Goal: Information Seeking & Learning: Learn about a topic

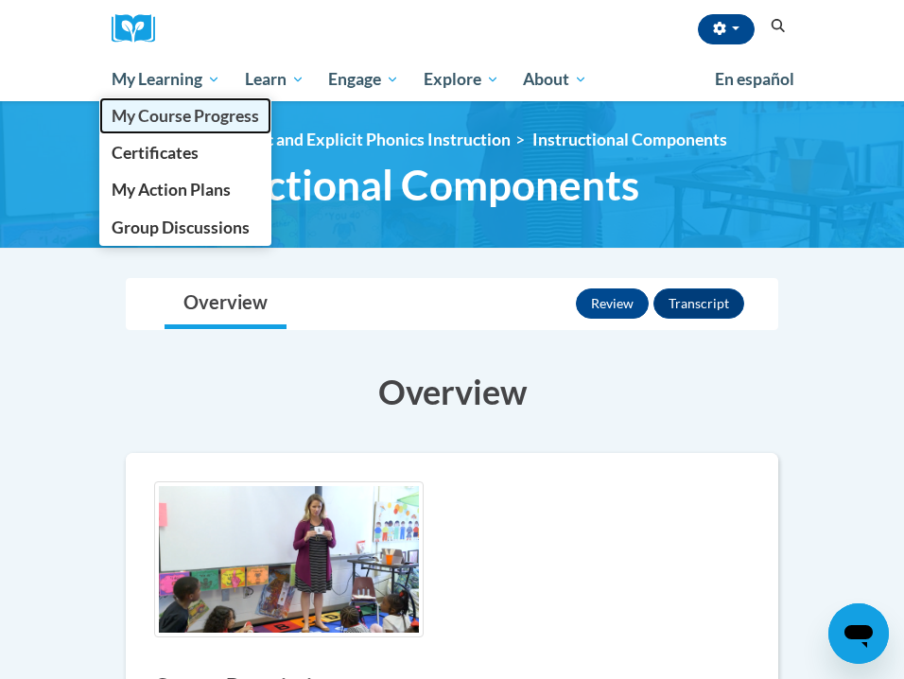
click at [207, 118] on span "My Course Progress" at bounding box center [186, 116] width 148 height 20
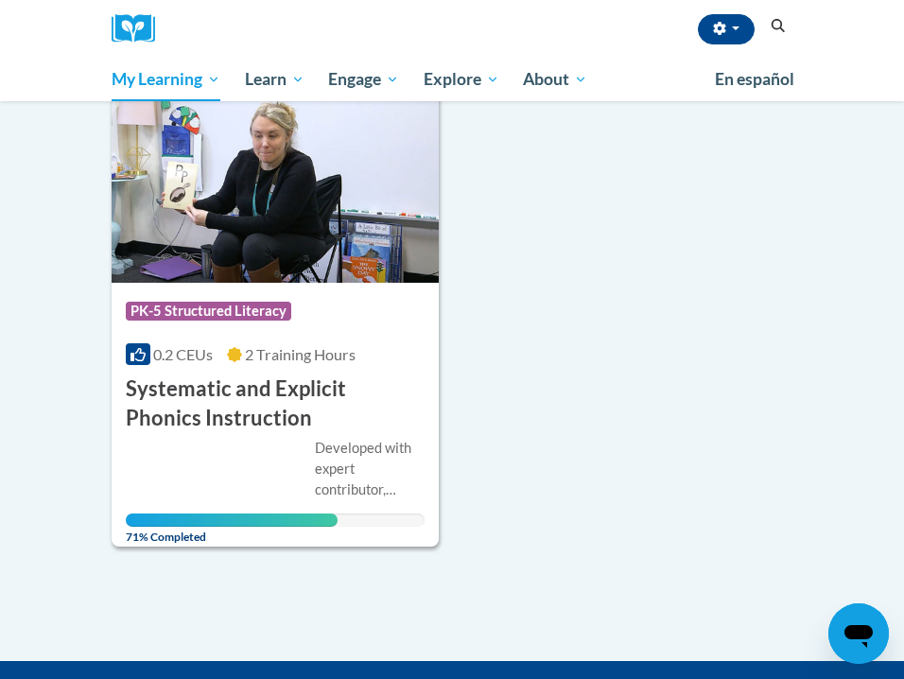
scroll to position [275, 0]
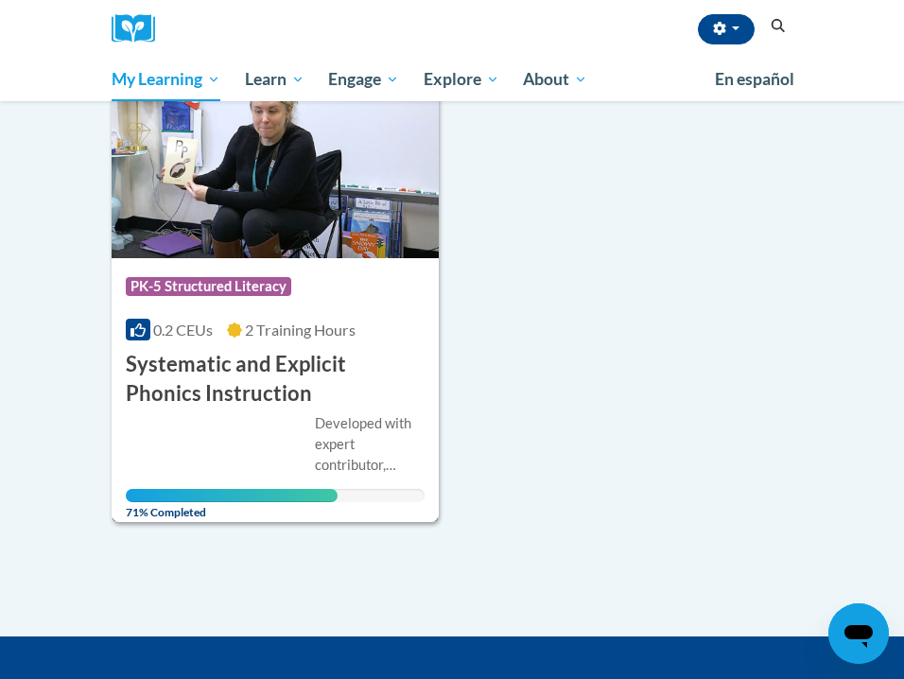
click at [214, 370] on h3 "Systematic and Explicit Phonics Instruction" at bounding box center [275, 379] width 299 height 59
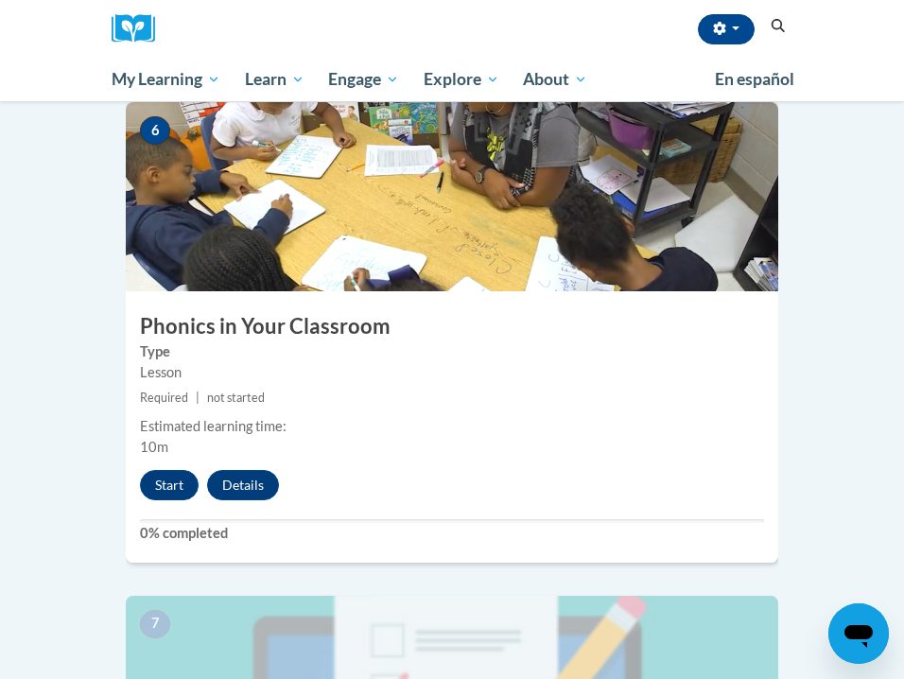
scroll to position [2992, 0]
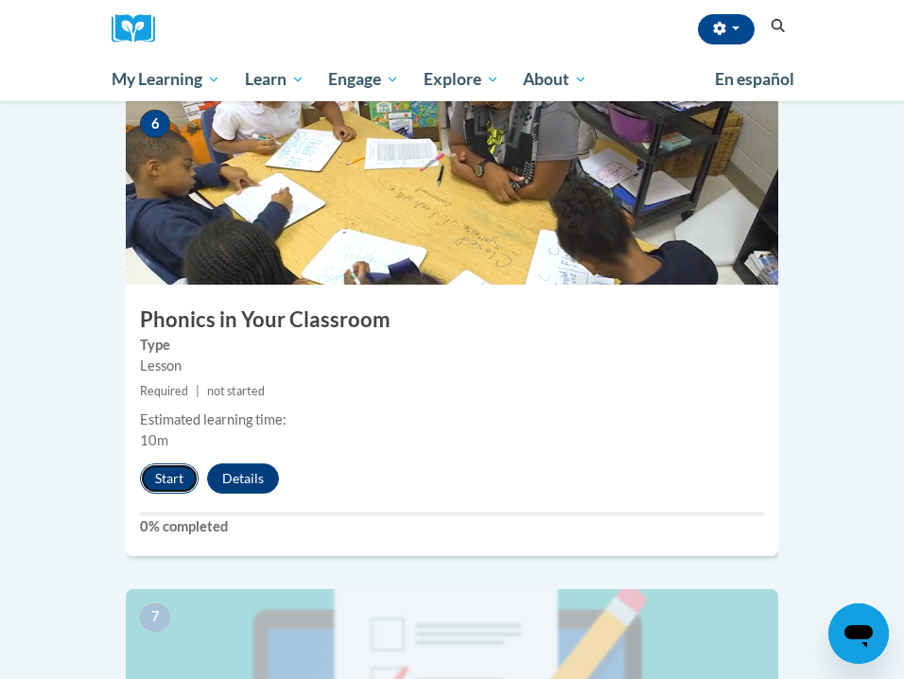
click at [162, 463] on button "Start" at bounding box center [169, 478] width 59 height 30
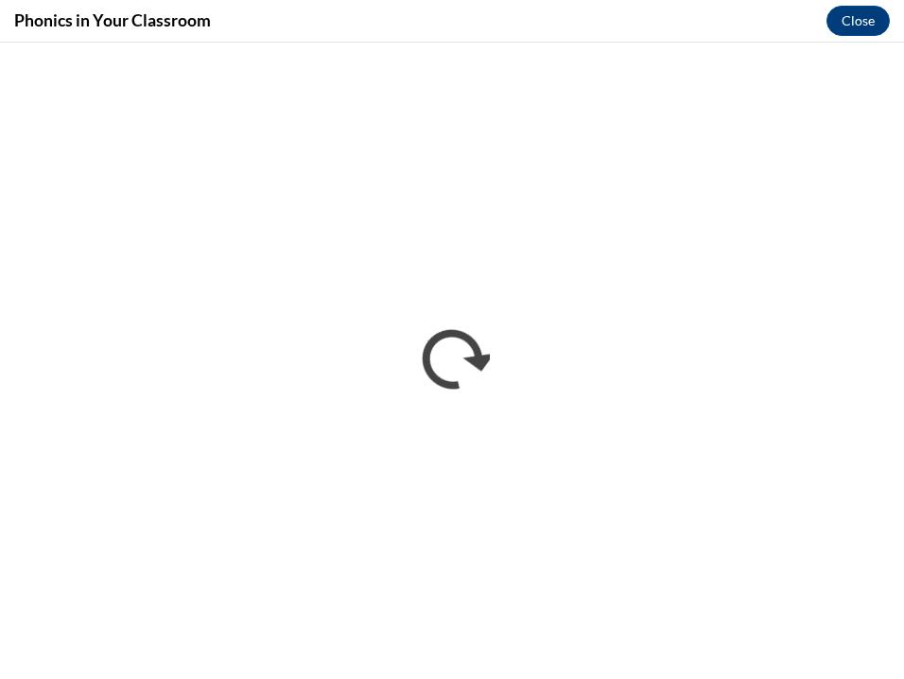
scroll to position [0, 0]
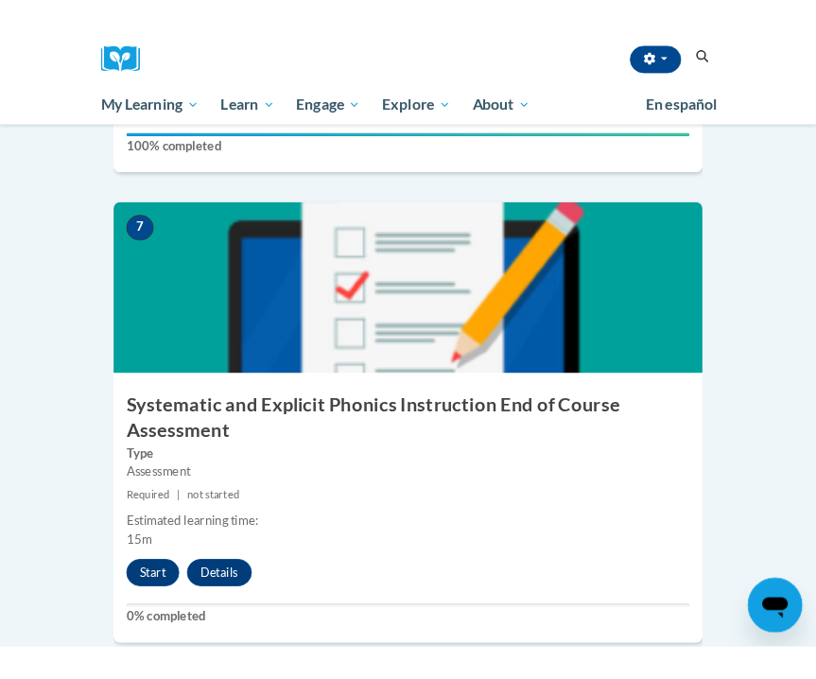
scroll to position [3379, 0]
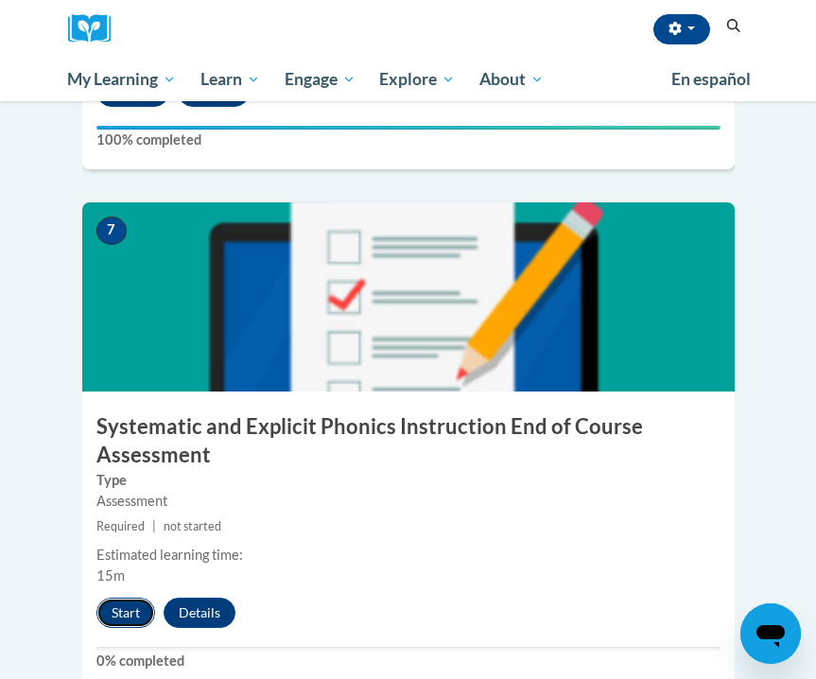
click at [129, 598] on button "Start" at bounding box center [125, 613] width 59 height 30
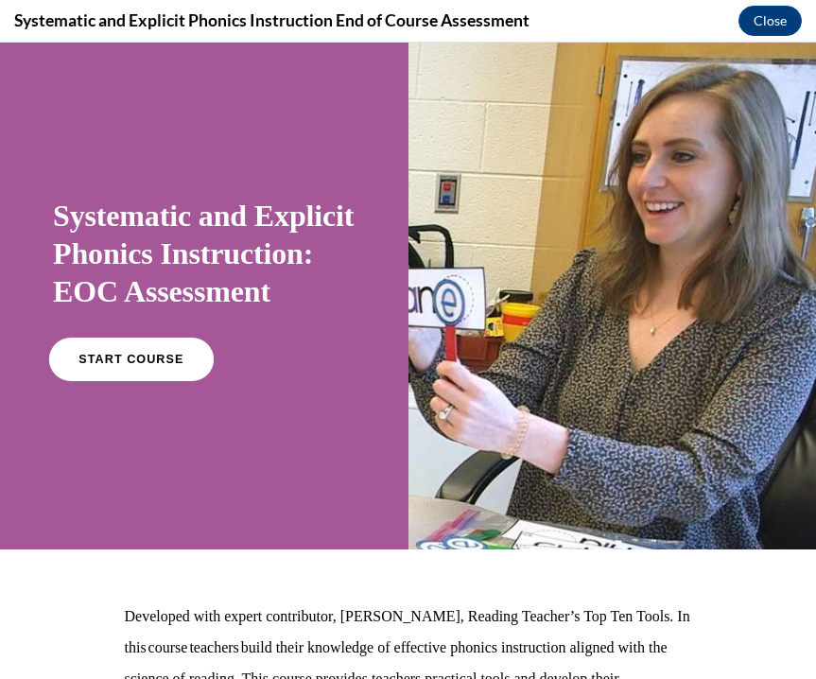
scroll to position [0, 0]
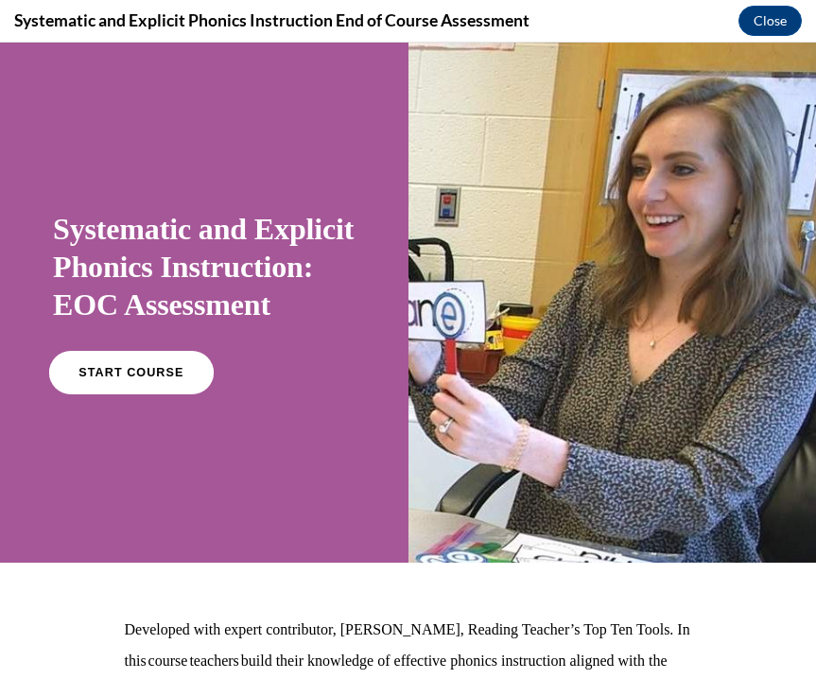
click at [146, 380] on span "START COURSE" at bounding box center [131, 373] width 105 height 14
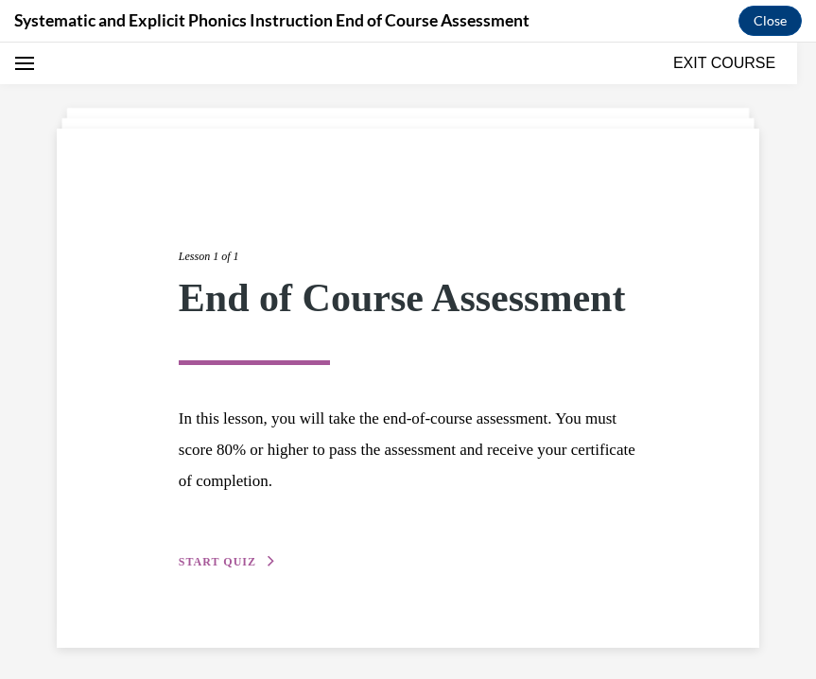
scroll to position [104, 0]
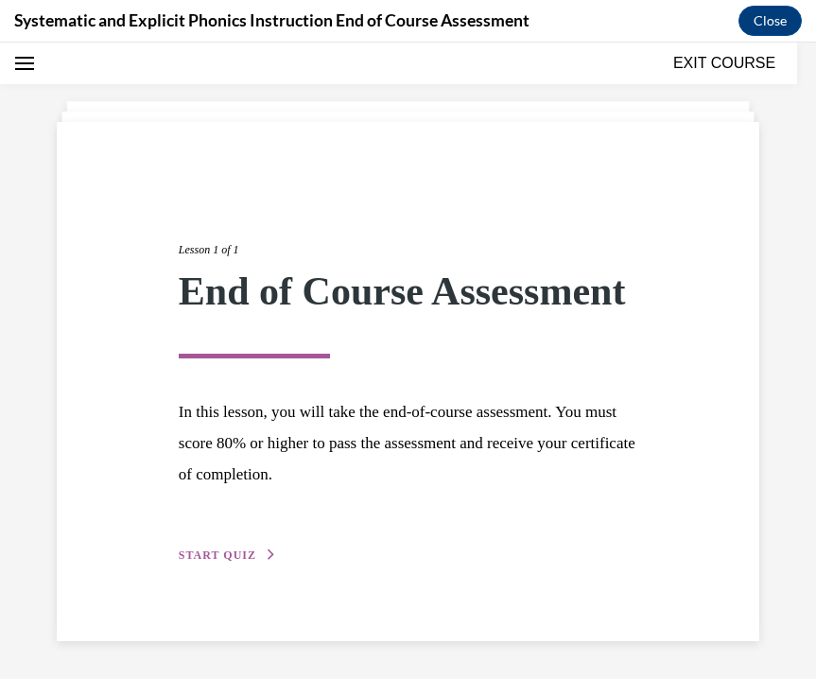
click at [212, 549] on span "START QUIZ" at bounding box center [218, 555] width 78 height 13
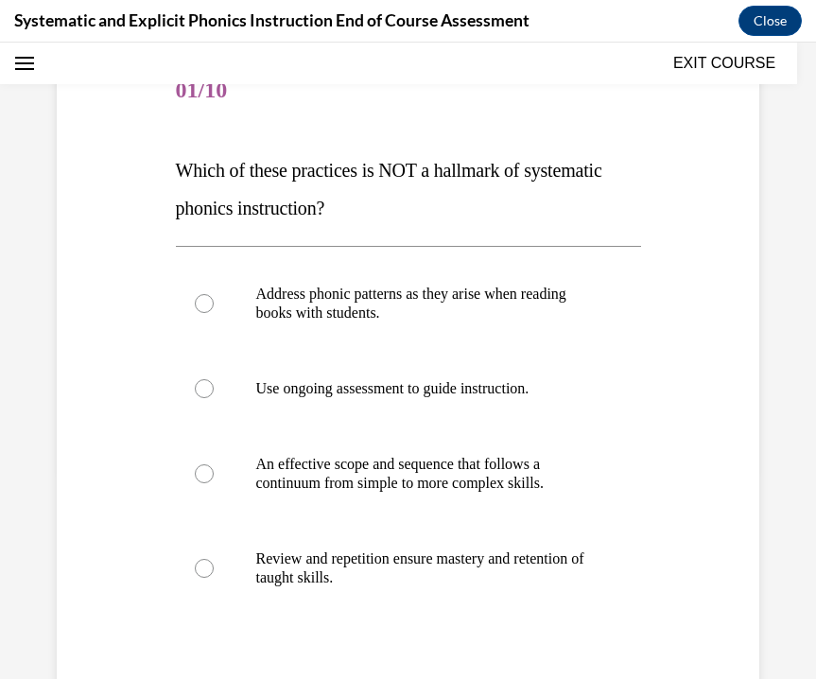
scroll to position [213, 0]
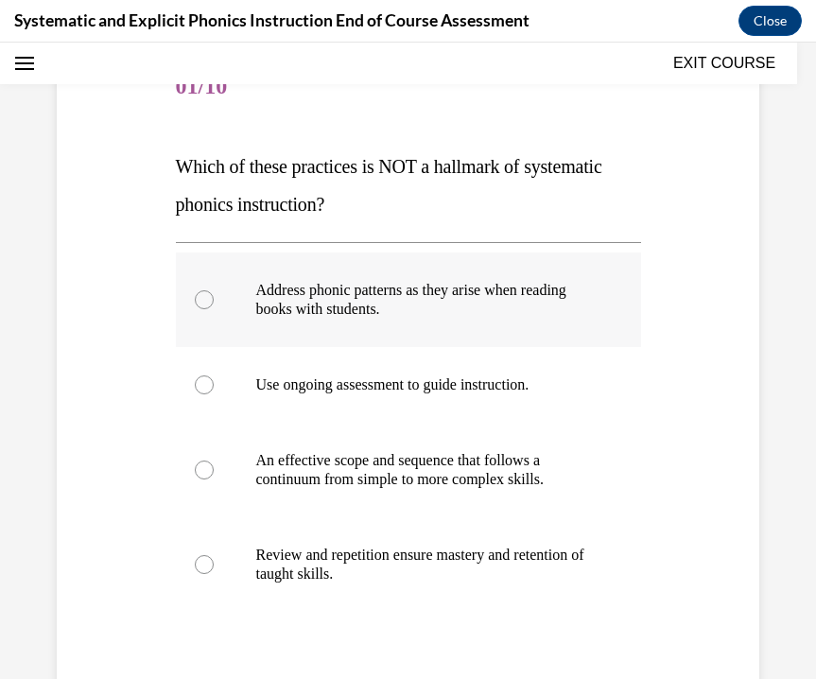
click at [240, 313] on div at bounding box center [408, 300] width 465 height 95
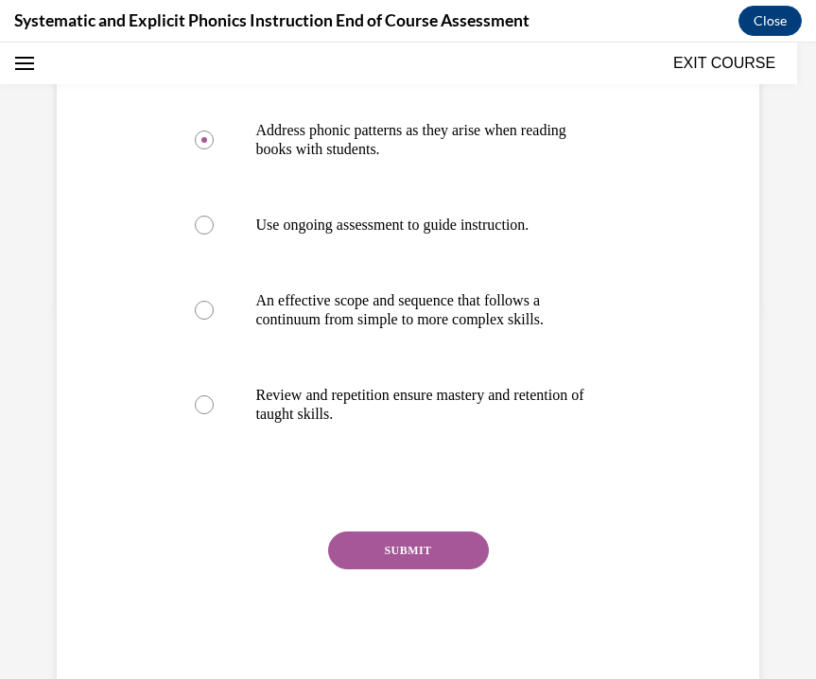
scroll to position [418, 0]
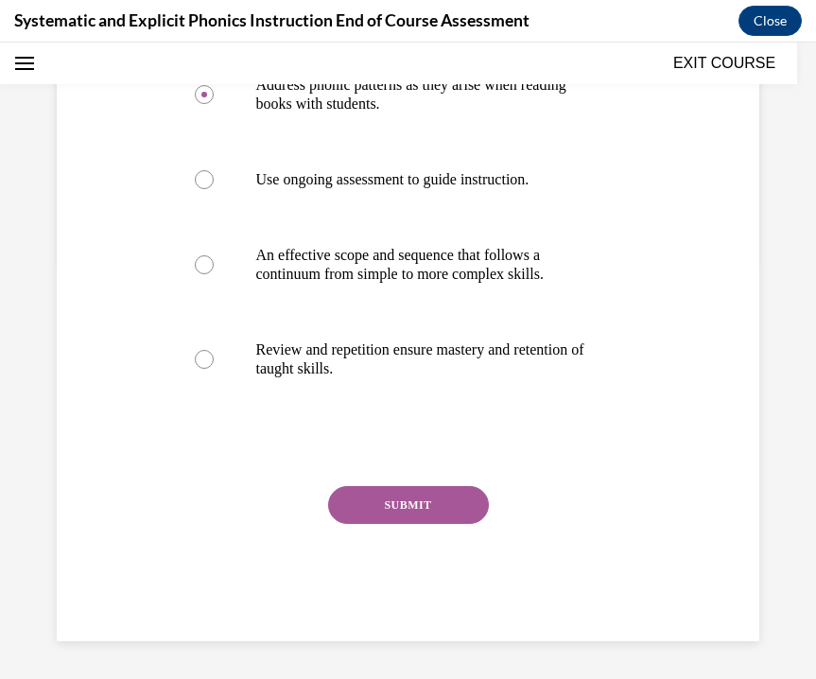
click at [385, 498] on button "SUBMIT" at bounding box center [408, 505] width 161 height 38
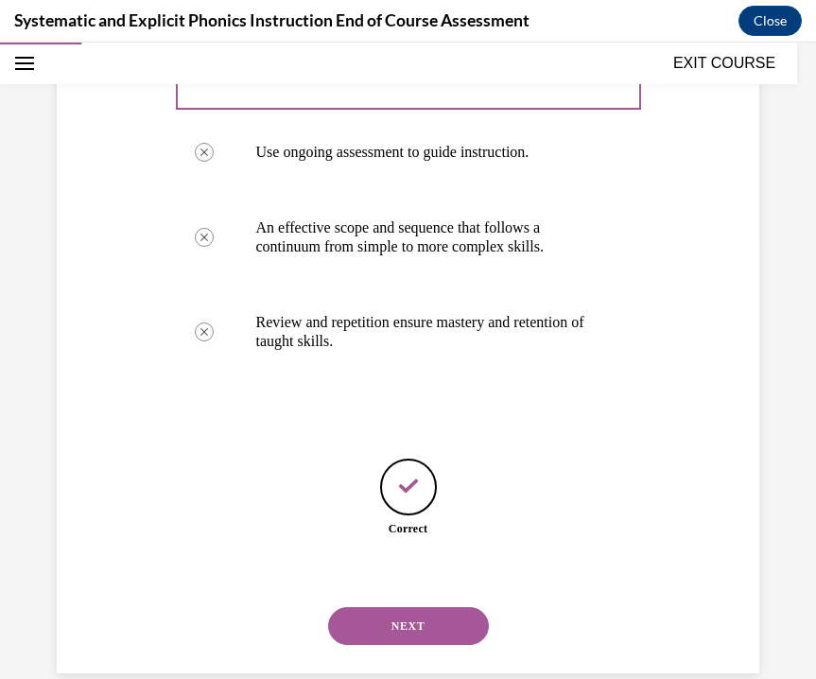
scroll to position [478, 0]
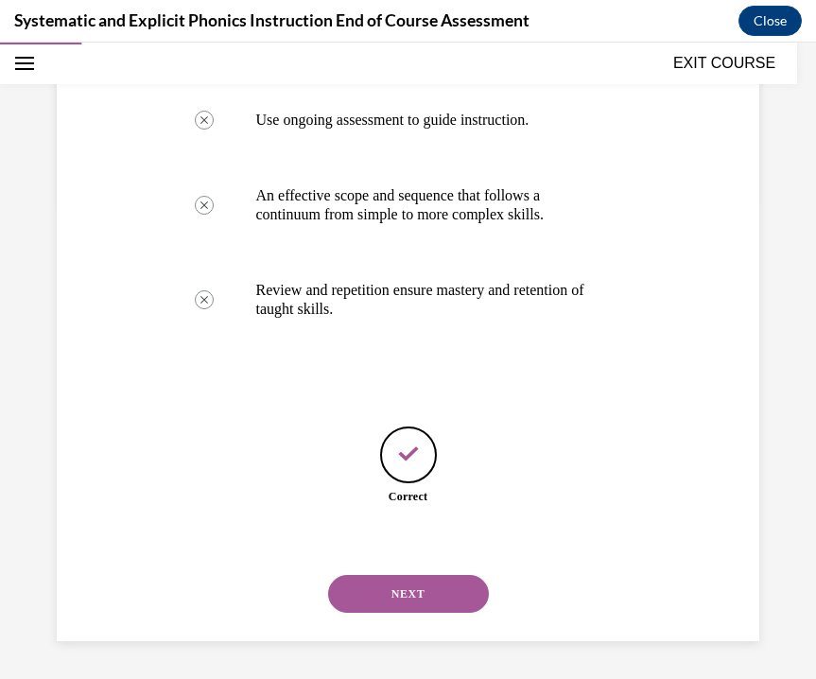
click at [403, 602] on button "NEXT" at bounding box center [408, 594] width 161 height 38
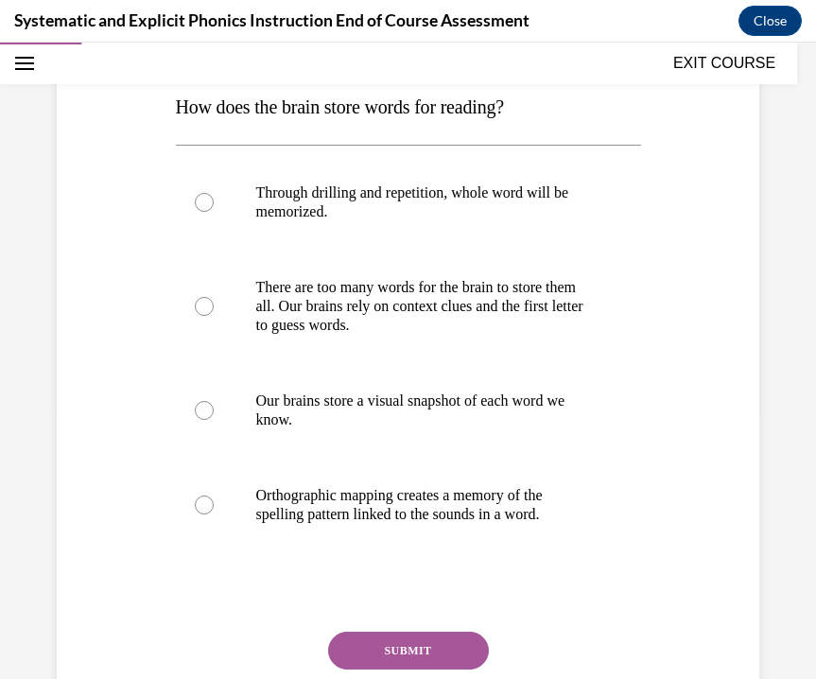
scroll to position [271, 0]
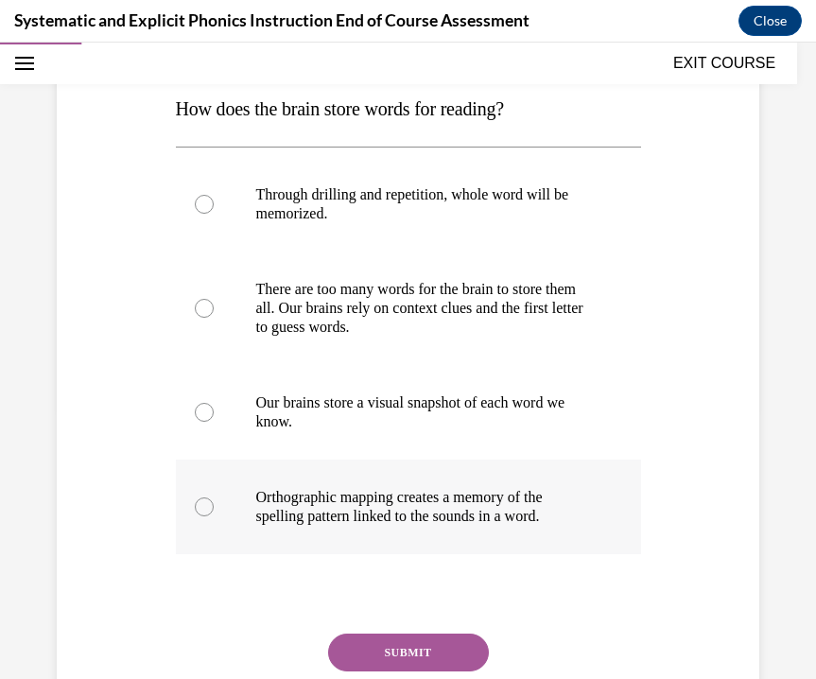
click at [305, 518] on p "Orthographic mapping creates a memory of the spelling pattern linked to the sou…" at bounding box center [425, 507] width 338 height 38
click at [369, 658] on button "SUBMIT" at bounding box center [408, 653] width 161 height 38
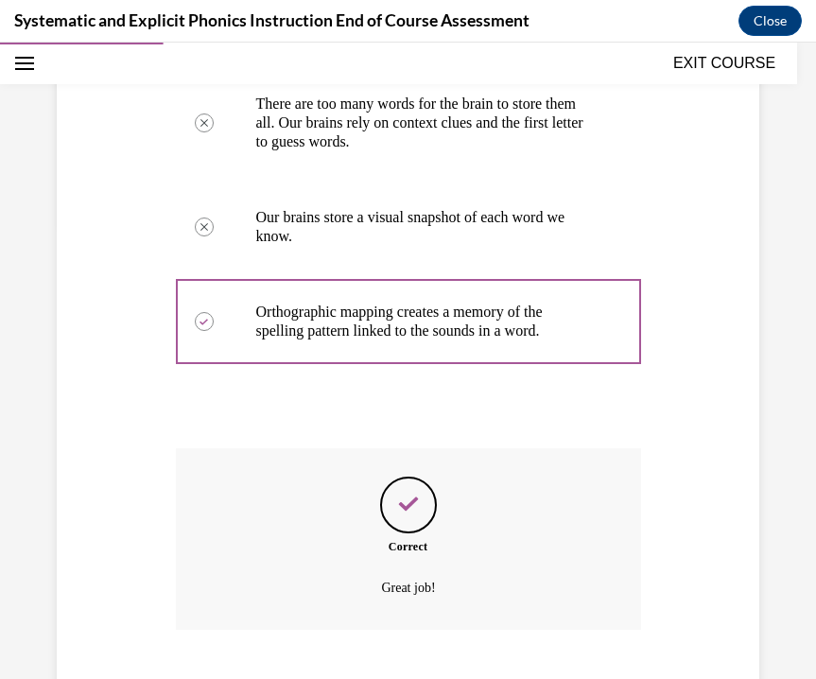
scroll to position [571, 0]
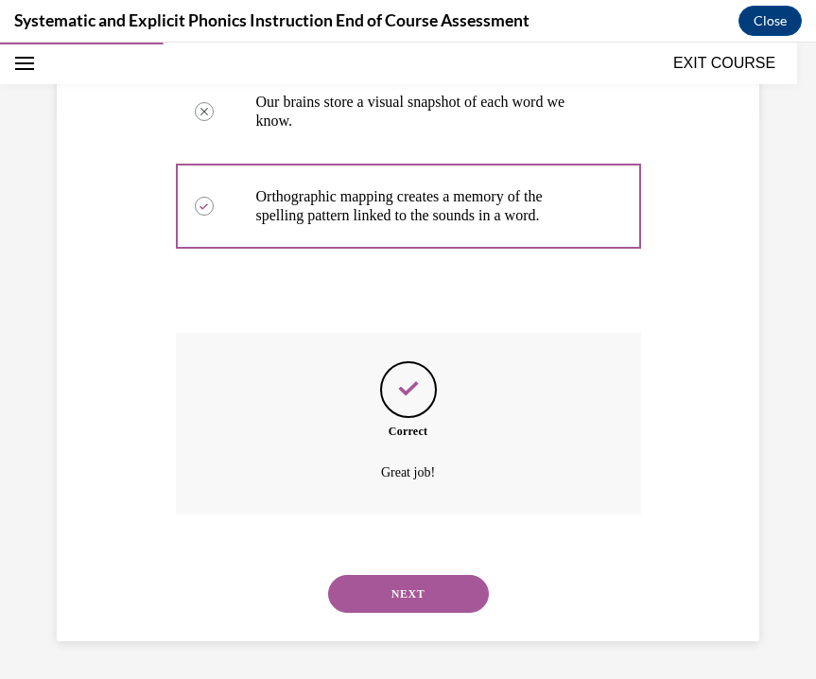
click at [415, 585] on button "NEXT" at bounding box center [408, 594] width 161 height 38
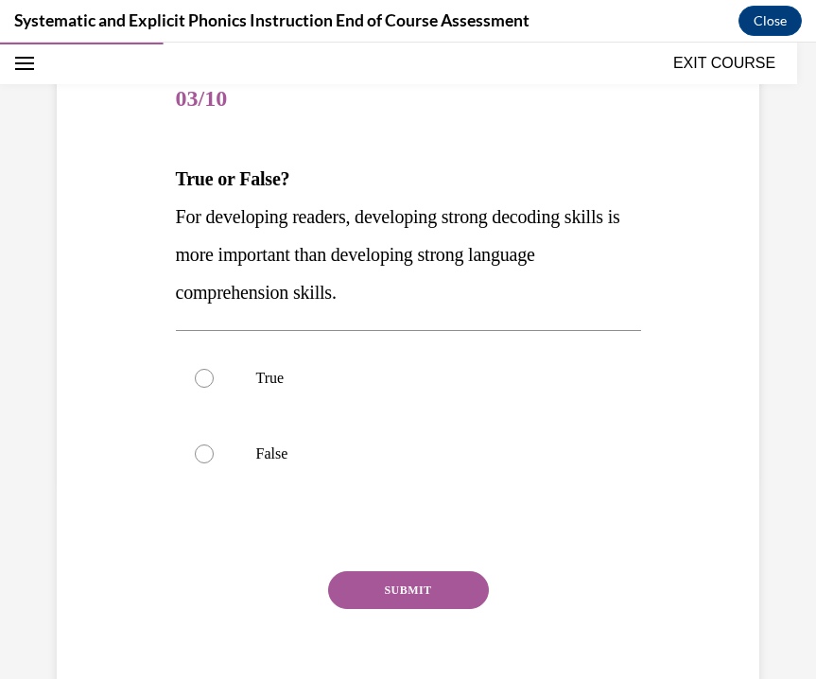
scroll to position [190, 0]
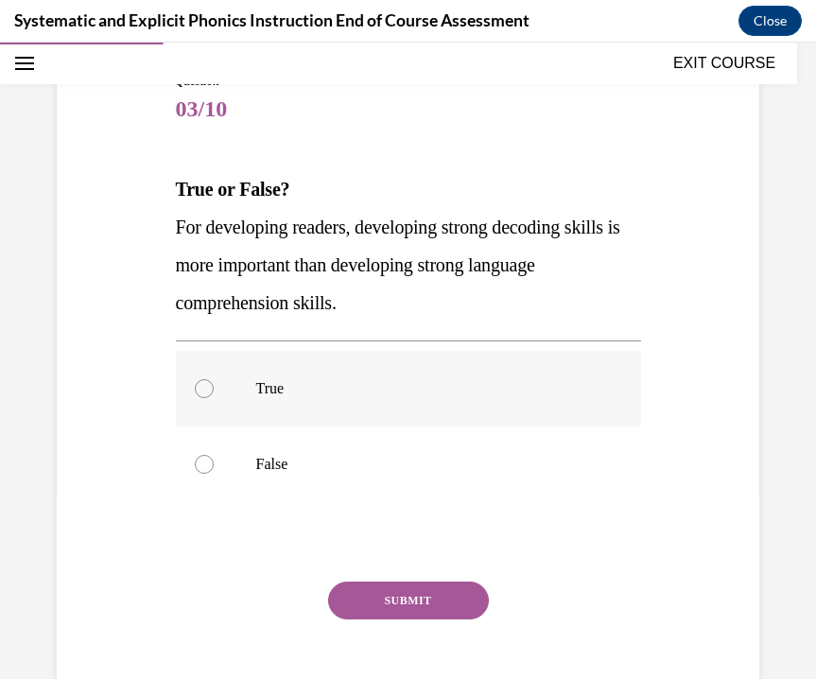
click at [216, 419] on div at bounding box center [408, 389] width 465 height 76
click at [384, 611] on button "SUBMIT" at bounding box center [408, 601] width 161 height 38
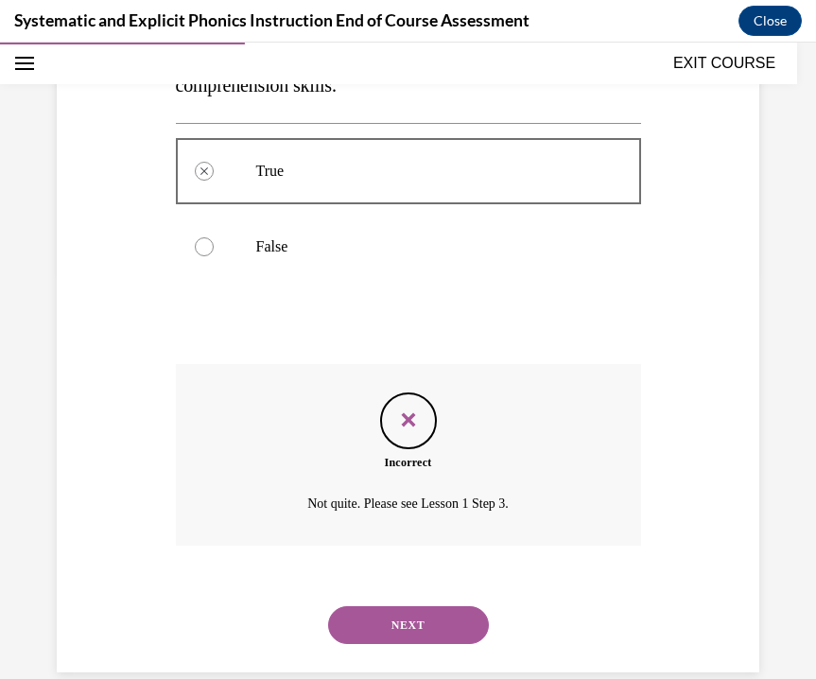
scroll to position [439, 0]
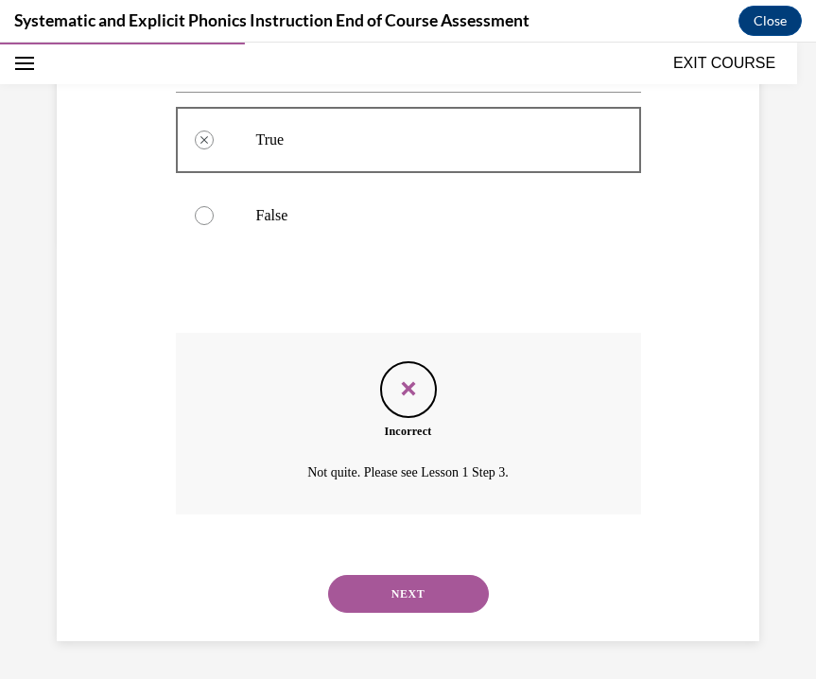
click at [386, 607] on button "NEXT" at bounding box center [408, 594] width 161 height 38
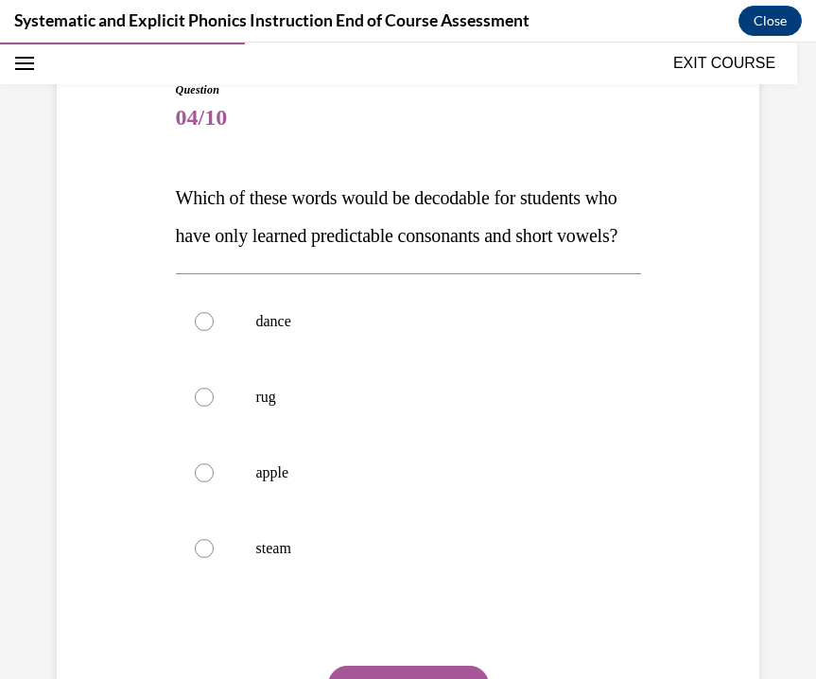
scroll to position [185, 0]
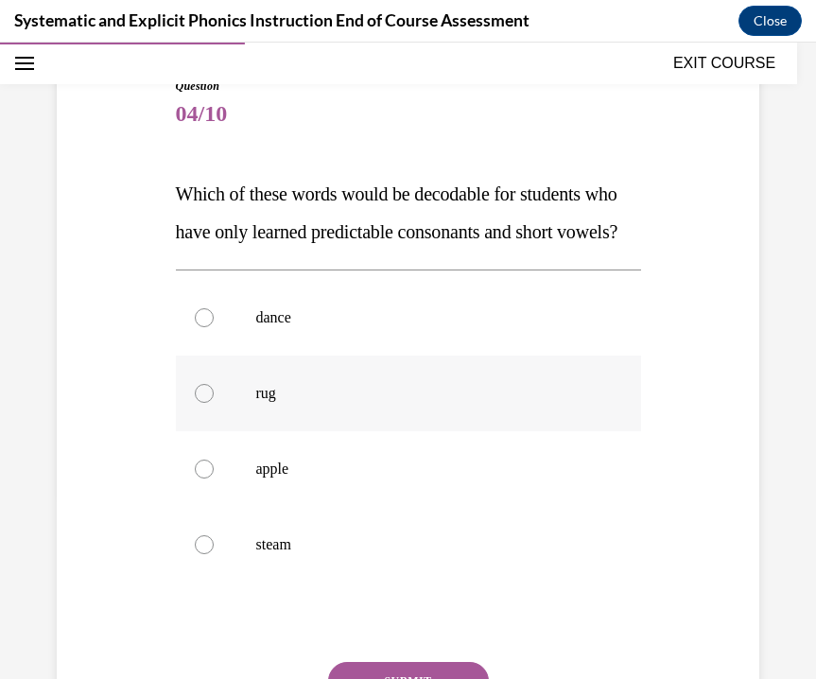
click at [186, 420] on div at bounding box center [408, 394] width 465 height 76
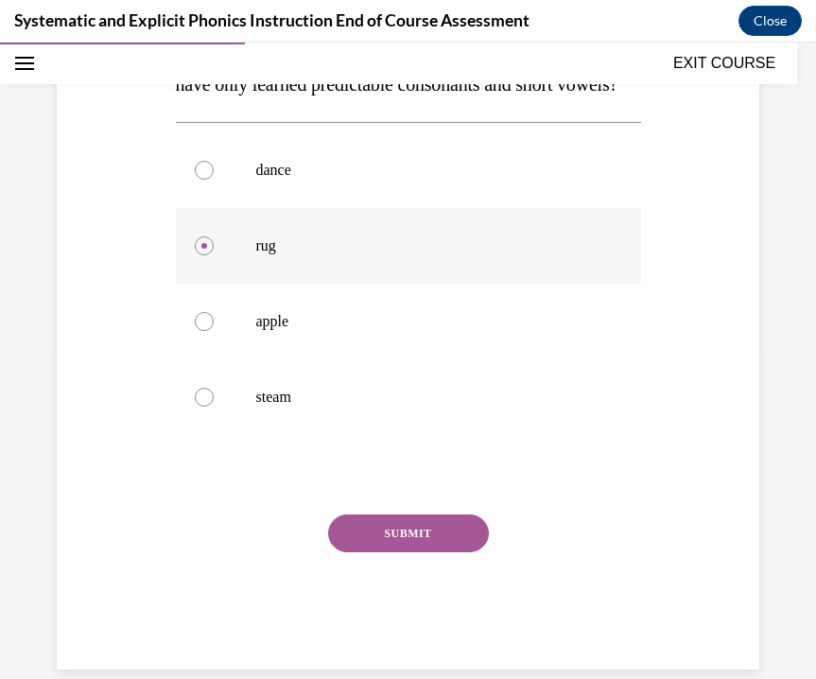
scroll to position [334, 0]
click at [360, 551] on button "SUBMIT" at bounding box center [408, 533] width 161 height 38
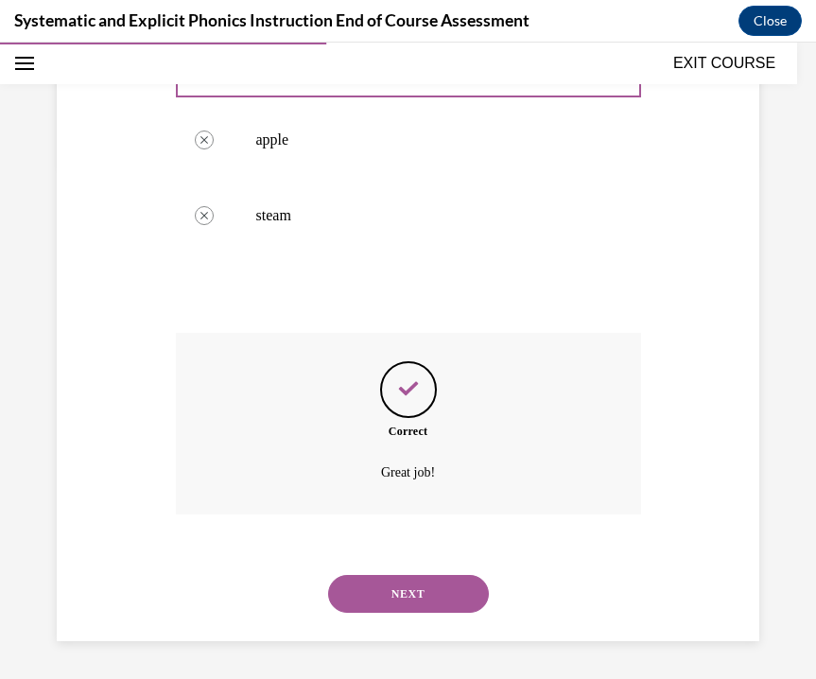
scroll to position [519, 0]
click at [381, 613] on button "NEXT" at bounding box center [408, 594] width 161 height 38
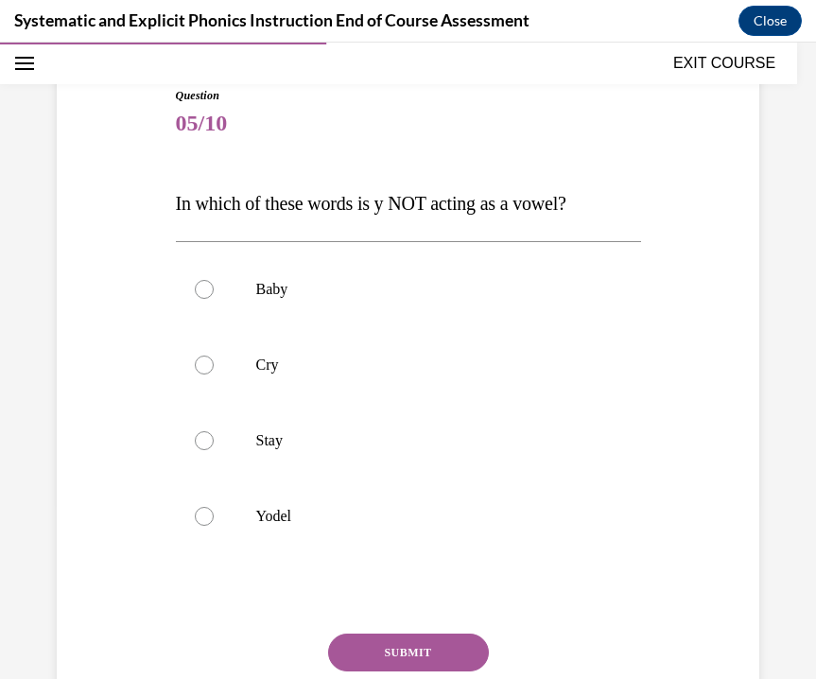
scroll to position [178, 0]
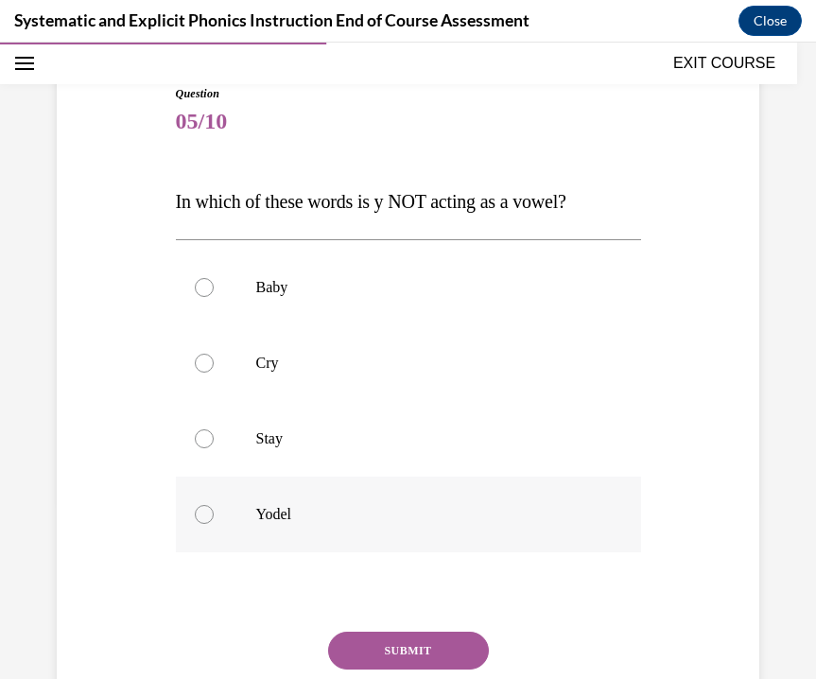
click at [224, 513] on div at bounding box center [408, 515] width 465 height 76
click at [397, 660] on button "SUBMIT" at bounding box center [408, 651] width 161 height 38
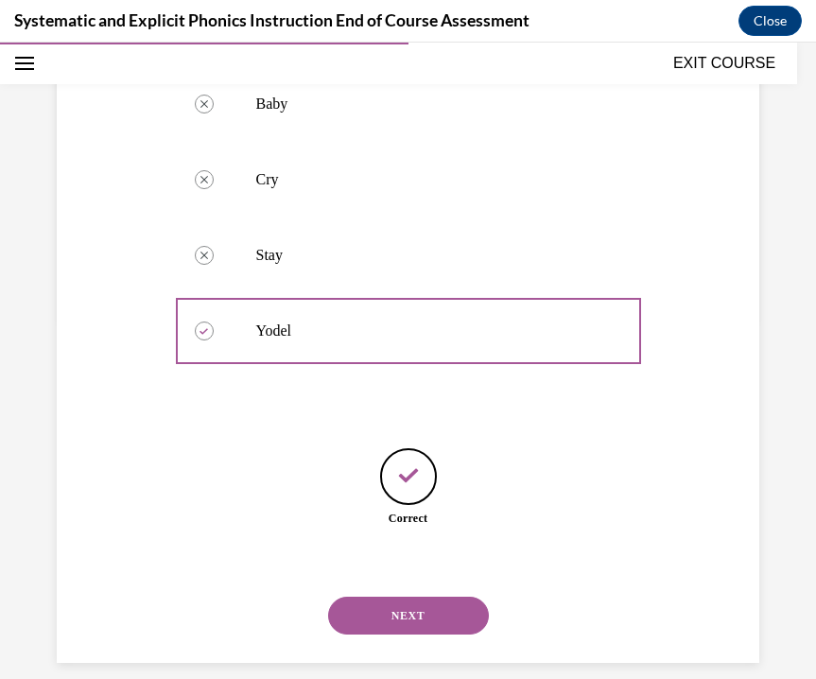
scroll to position [383, 0]
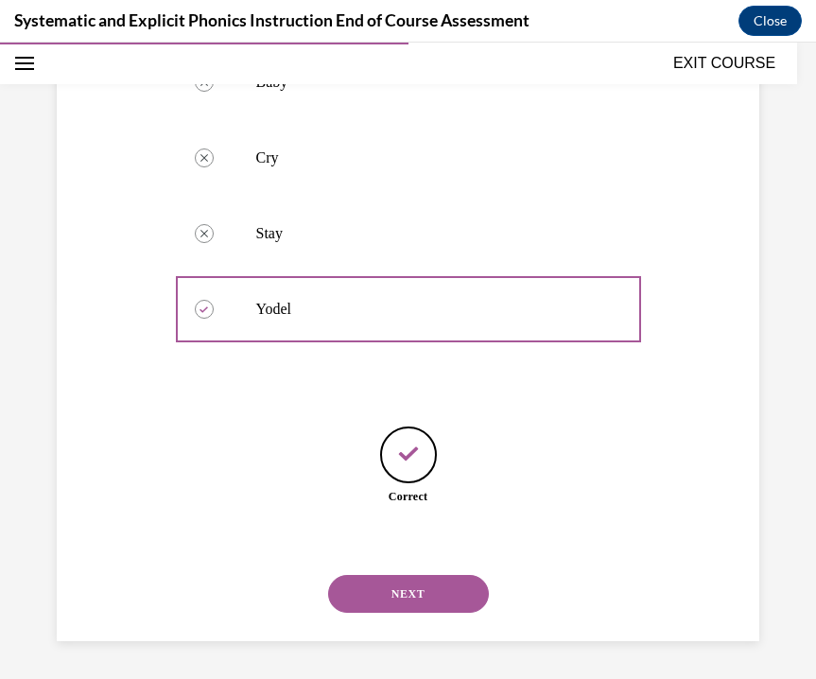
click at [397, 593] on button "NEXT" at bounding box center [408, 594] width 161 height 38
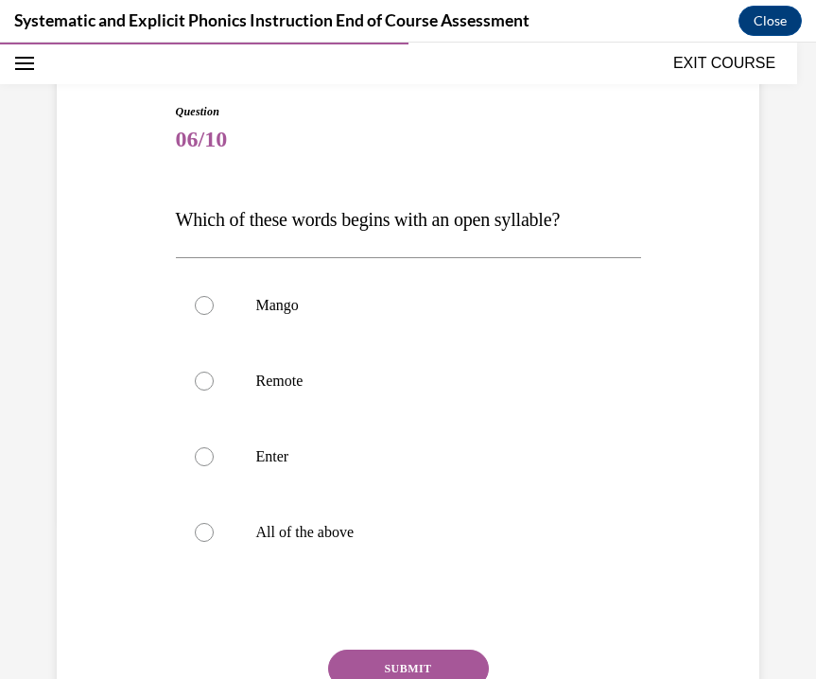
scroll to position [183, 0]
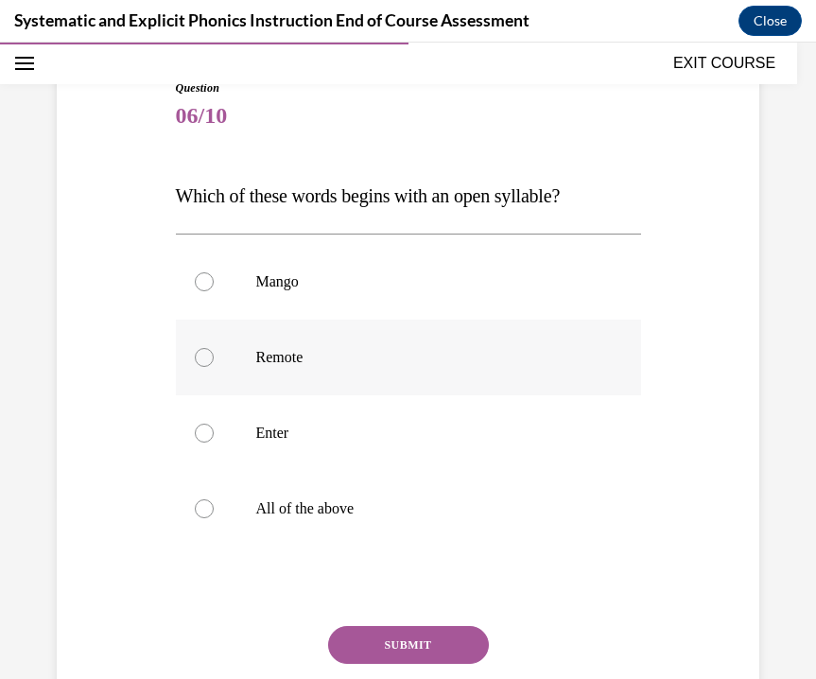
click at [203, 345] on div at bounding box center [408, 358] width 465 height 76
click at [425, 637] on button "SUBMIT" at bounding box center [408, 645] width 161 height 38
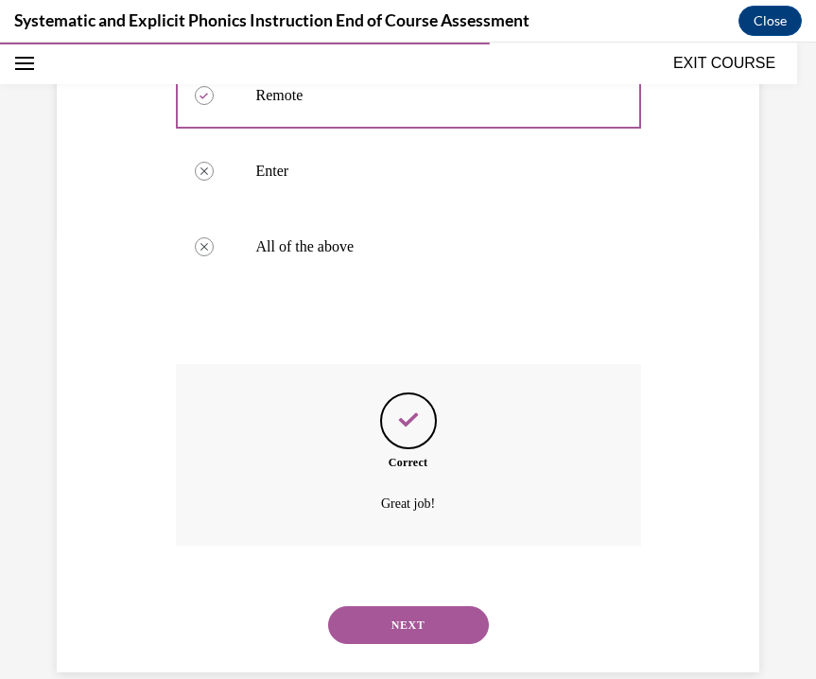
scroll to position [477, 0]
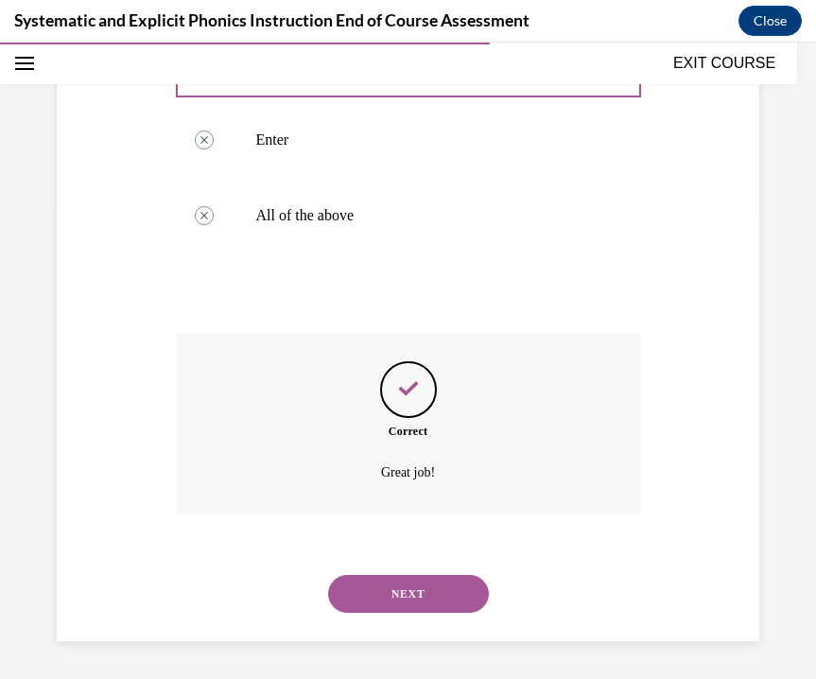
click at [435, 620] on div "NEXT" at bounding box center [408, 594] width 465 height 76
click at [436, 601] on button "NEXT" at bounding box center [408, 594] width 161 height 38
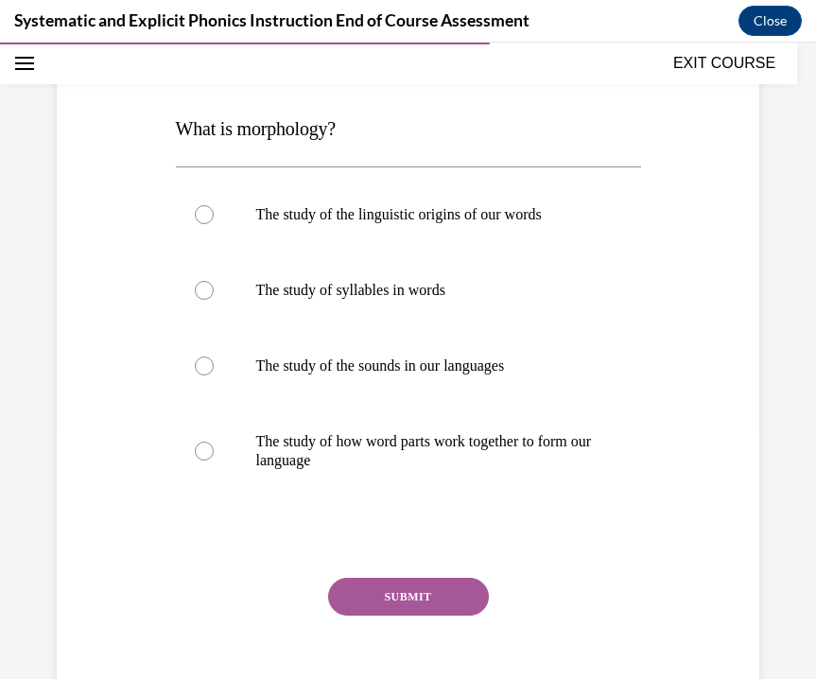
scroll to position [253, 0]
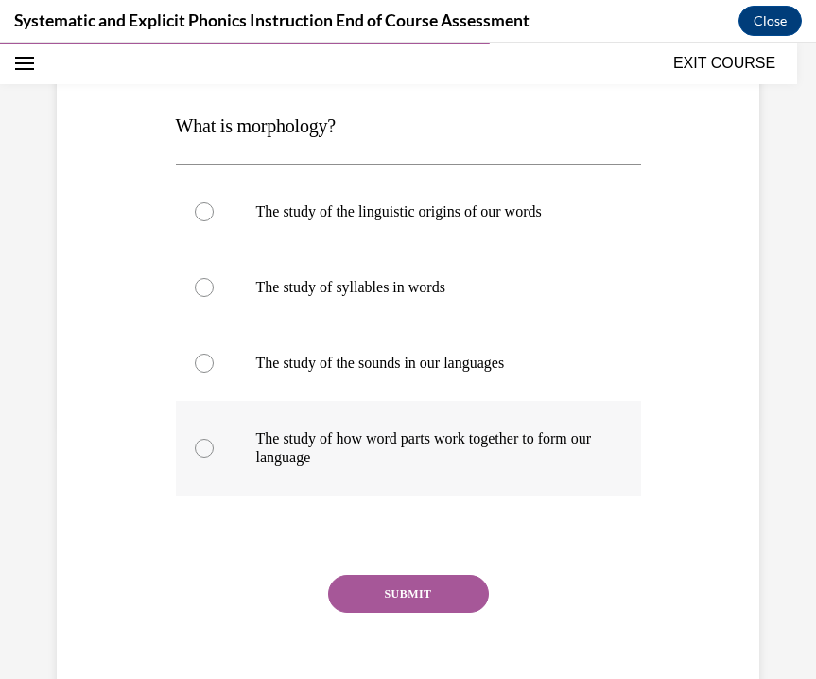
click at [297, 468] on div at bounding box center [408, 448] width 465 height 95
click at [376, 604] on button "SUBMIT" at bounding box center [408, 594] width 161 height 38
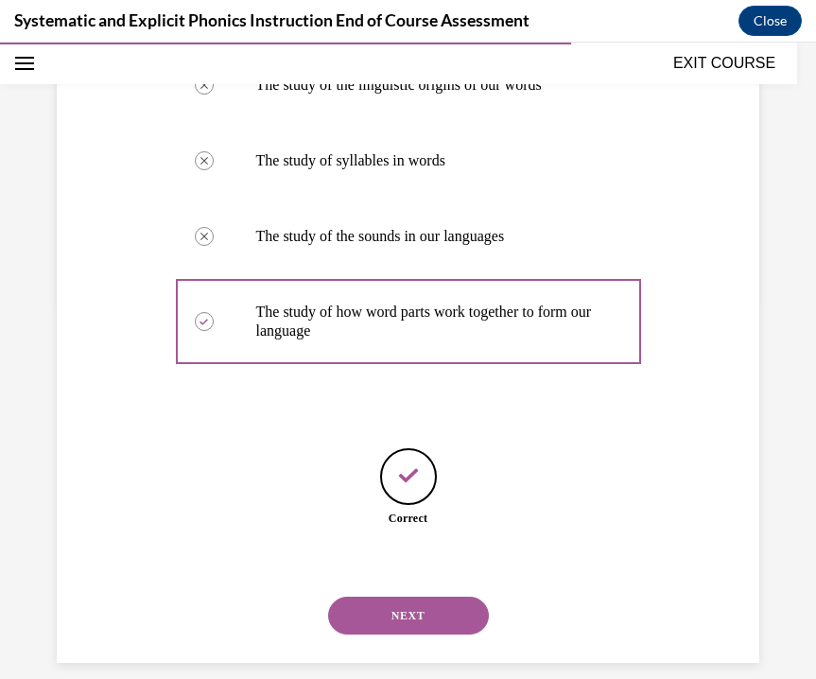
scroll to position [402, 0]
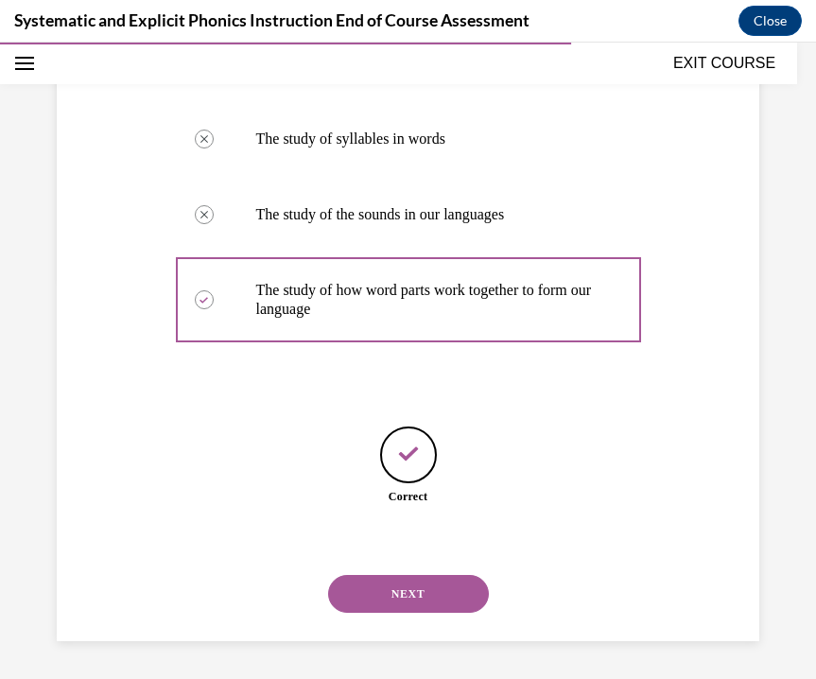
click at [360, 583] on button "NEXT" at bounding box center [408, 594] width 161 height 38
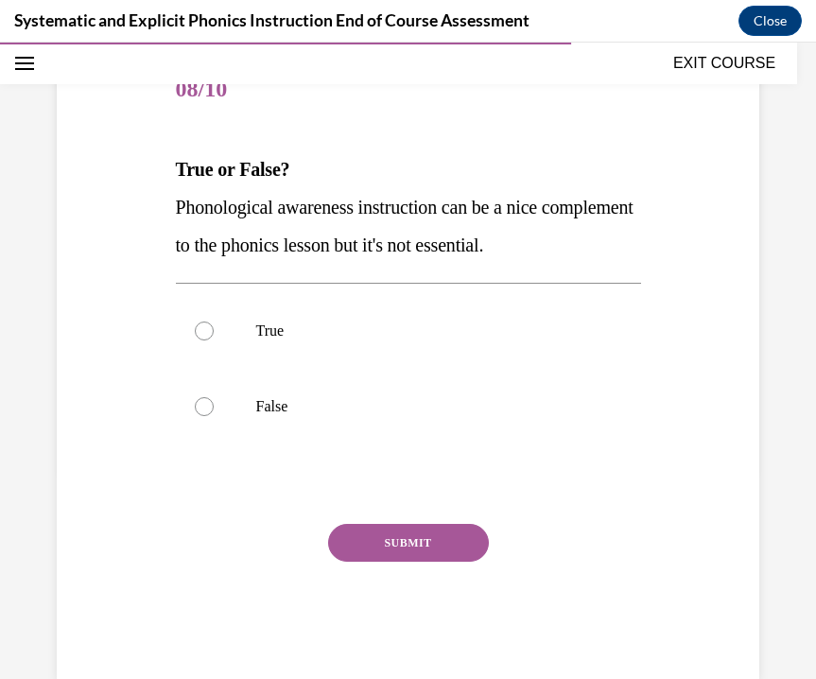
click at [181, 205] on span "Phonological awareness instruction can be a nice complement to the phonics less…" at bounding box center [405, 226] width 458 height 59
click at [203, 409] on div at bounding box center [204, 406] width 19 height 19
click at [381, 540] on button "SUBMIT" at bounding box center [408, 543] width 161 height 38
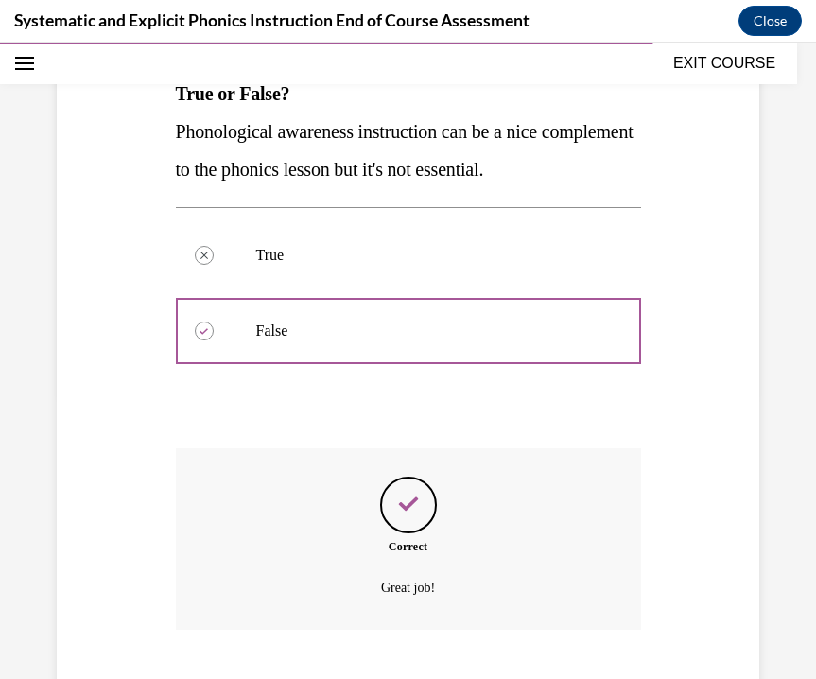
scroll to position [401, 0]
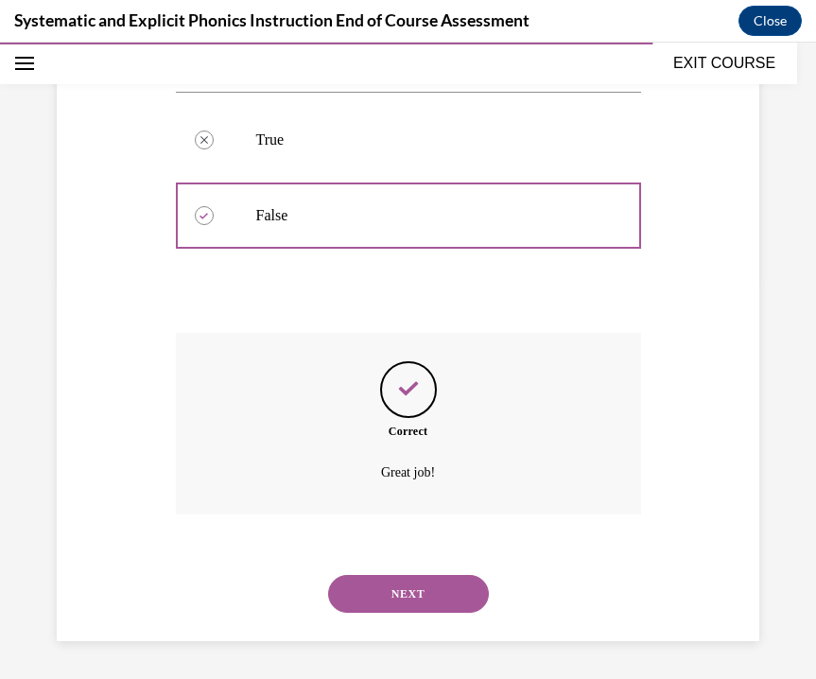
click at [376, 604] on button "NEXT" at bounding box center [408, 594] width 161 height 38
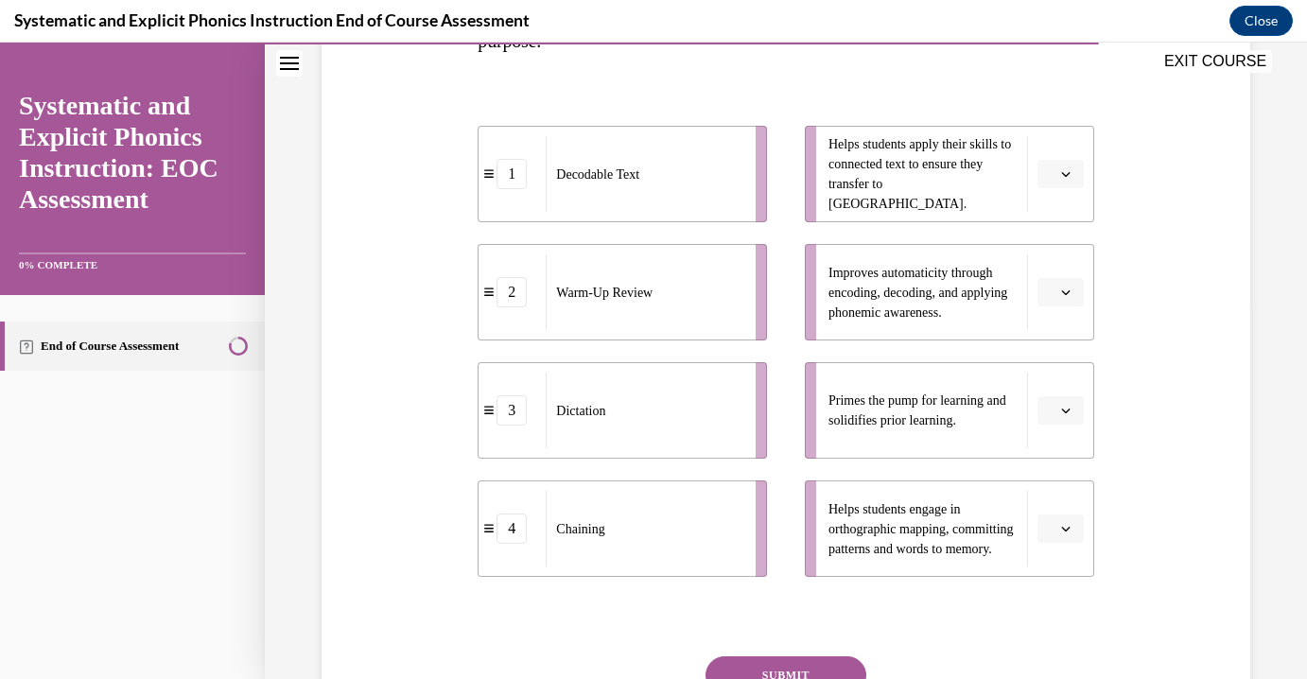
scroll to position [365, 0]
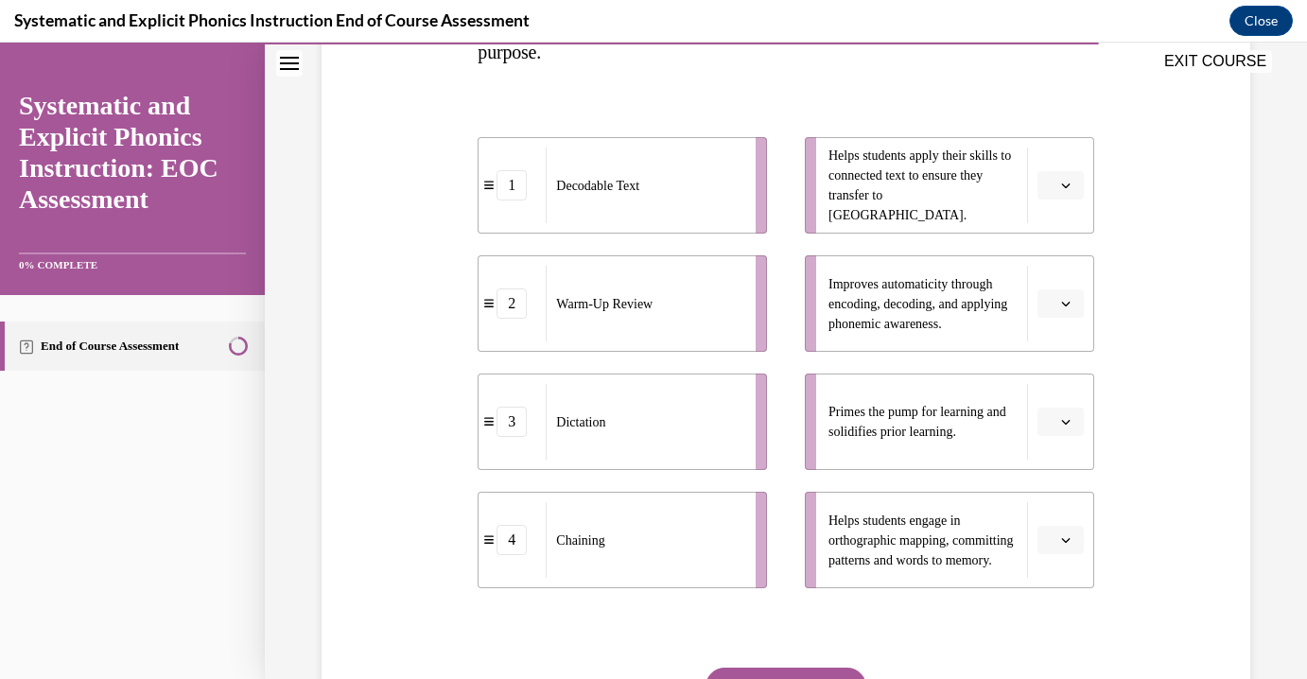
click at [903, 184] on span "Please select an option" at bounding box center [1052, 185] width 7 height 19
click at [903, 258] on span "1" at bounding box center [1053, 265] width 7 height 15
click at [903, 415] on span "button" at bounding box center [1065, 421] width 13 height 13
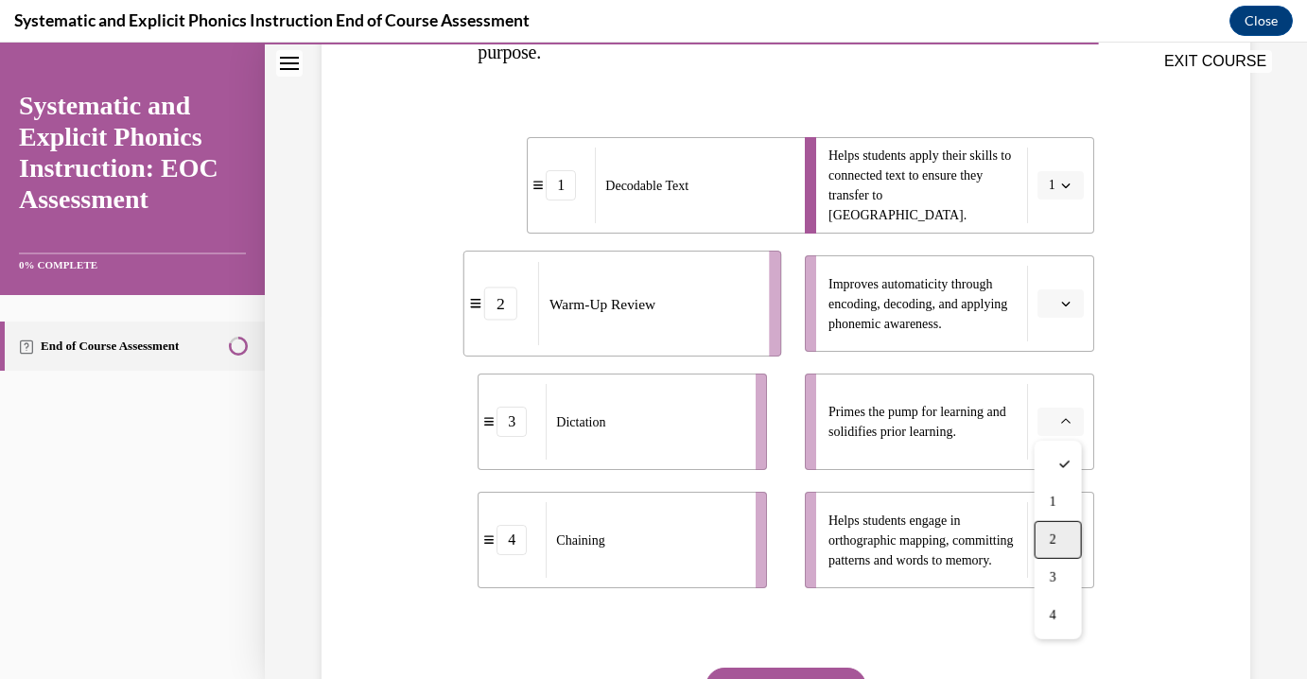
click at [903, 547] on div "2" at bounding box center [1058, 540] width 47 height 38
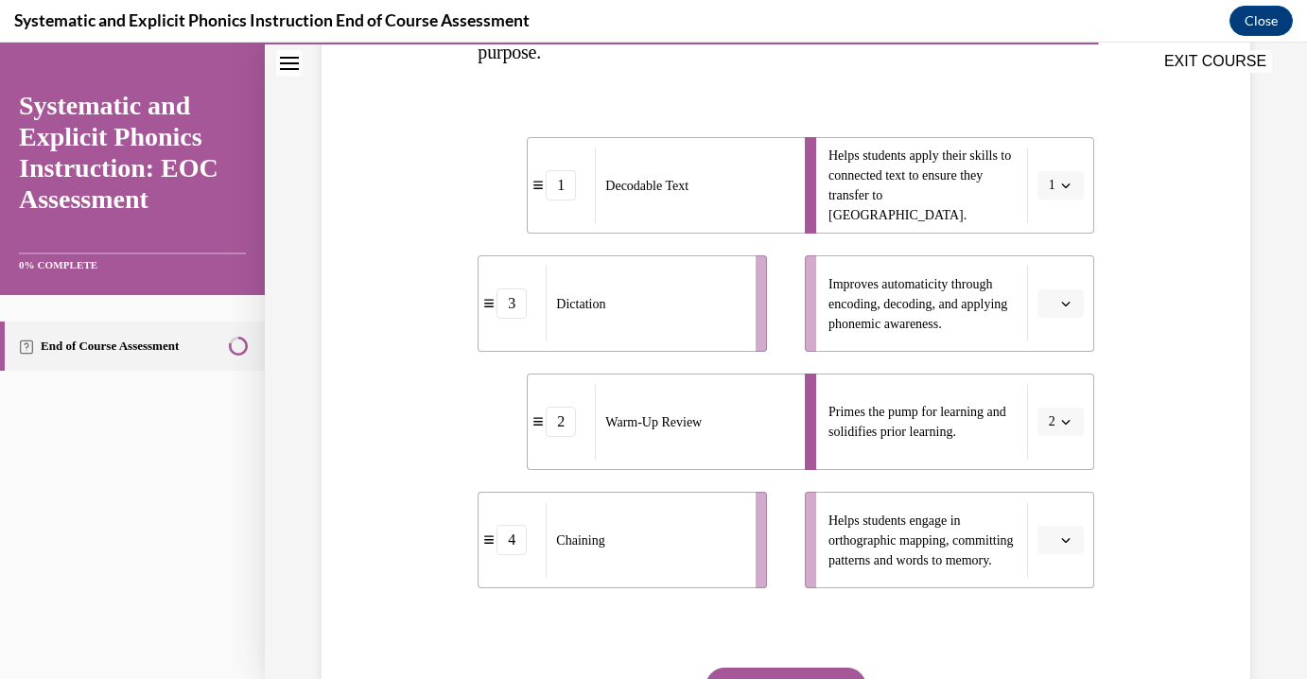
click at [903, 307] on icon "button" at bounding box center [1065, 303] width 9 height 9
click at [903, 451] on div "3" at bounding box center [1058, 460] width 47 height 38
click at [903, 536] on span "button" at bounding box center [1065, 539] width 13 height 13
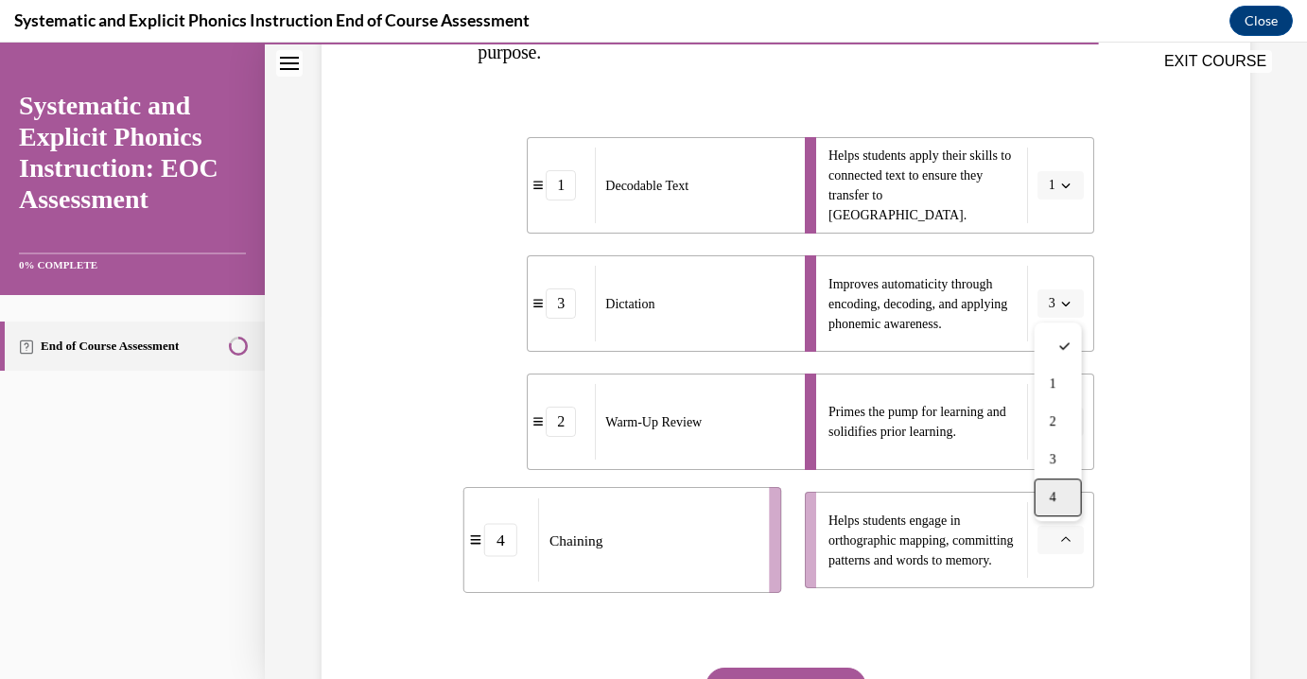
click at [903, 494] on div "4" at bounding box center [1058, 498] width 47 height 38
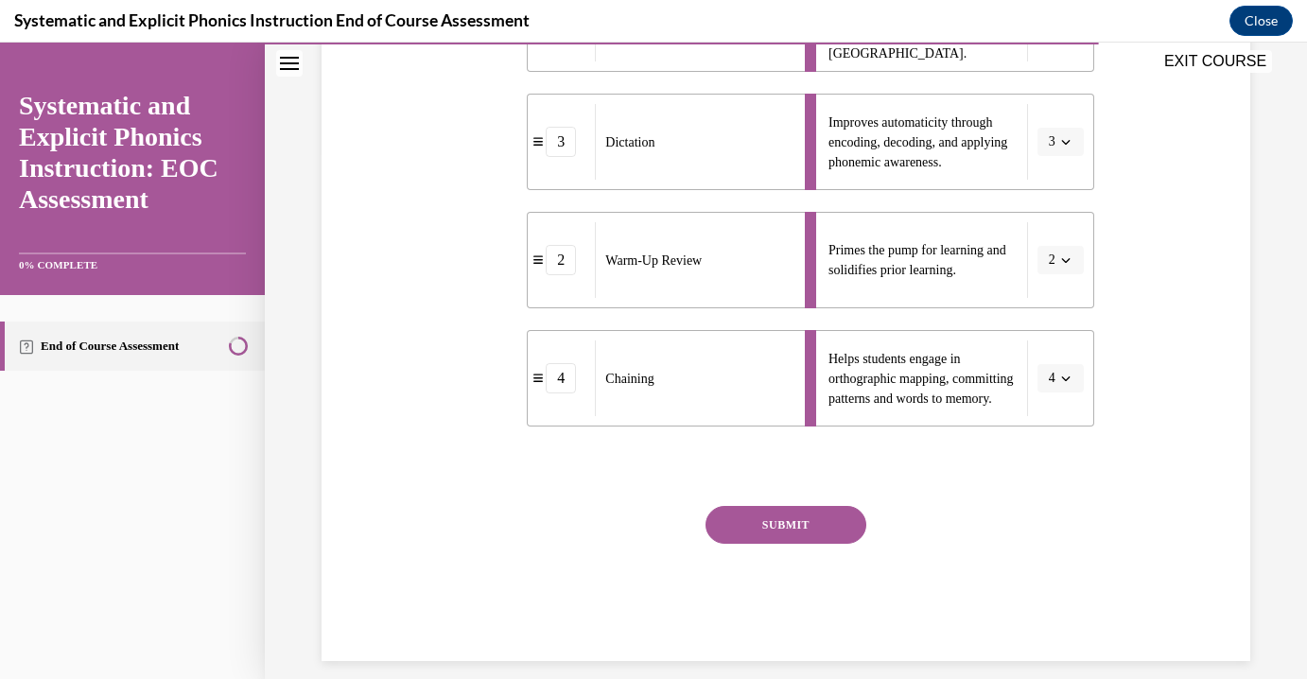
click at [830, 517] on button "SUBMIT" at bounding box center [786, 525] width 161 height 38
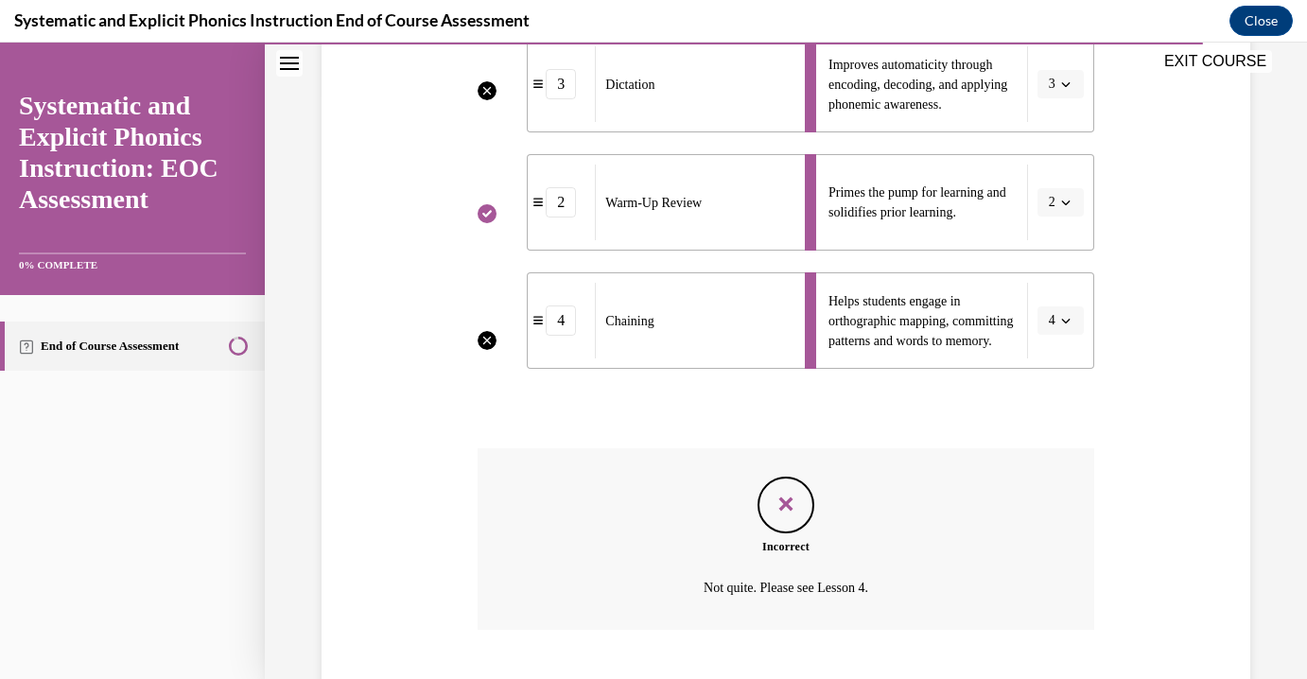
scroll to position [700, 0]
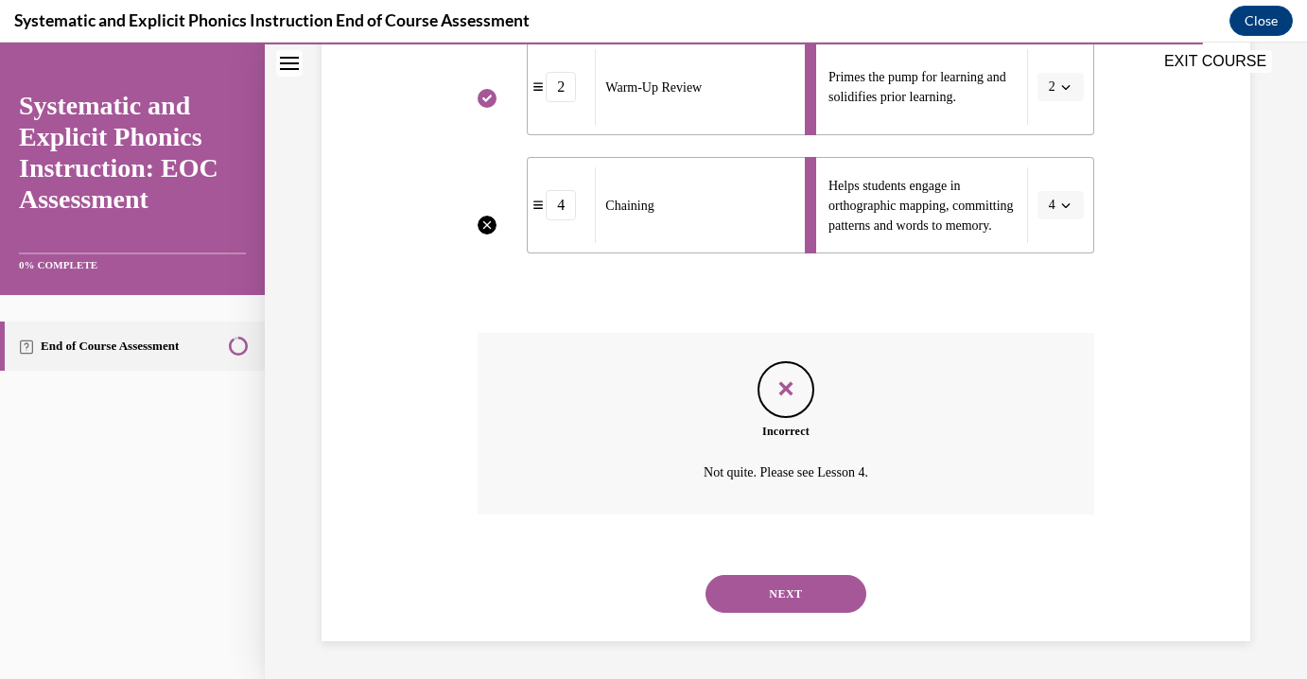
click at [812, 583] on button "NEXT" at bounding box center [786, 594] width 161 height 38
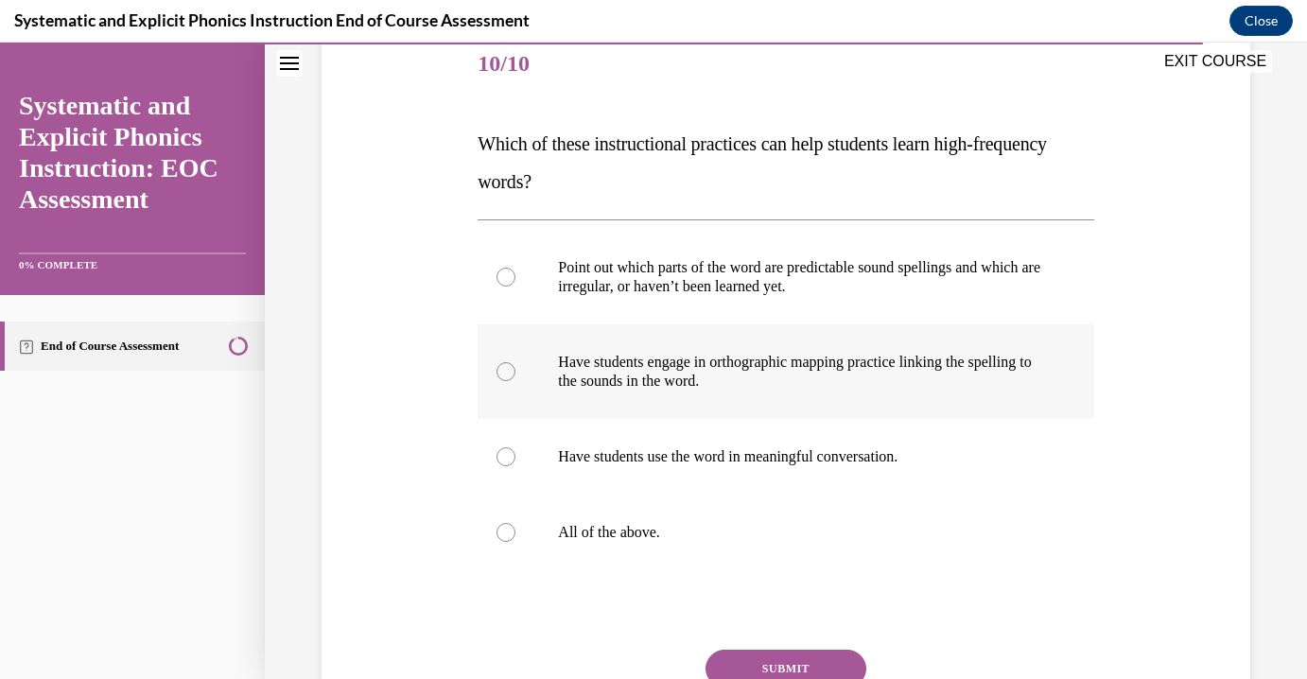
scroll to position [235, 0]
click at [563, 527] on p "All of the above." at bounding box center [802, 533] width 488 height 19
click at [759, 657] on button "SUBMIT" at bounding box center [786, 670] width 161 height 38
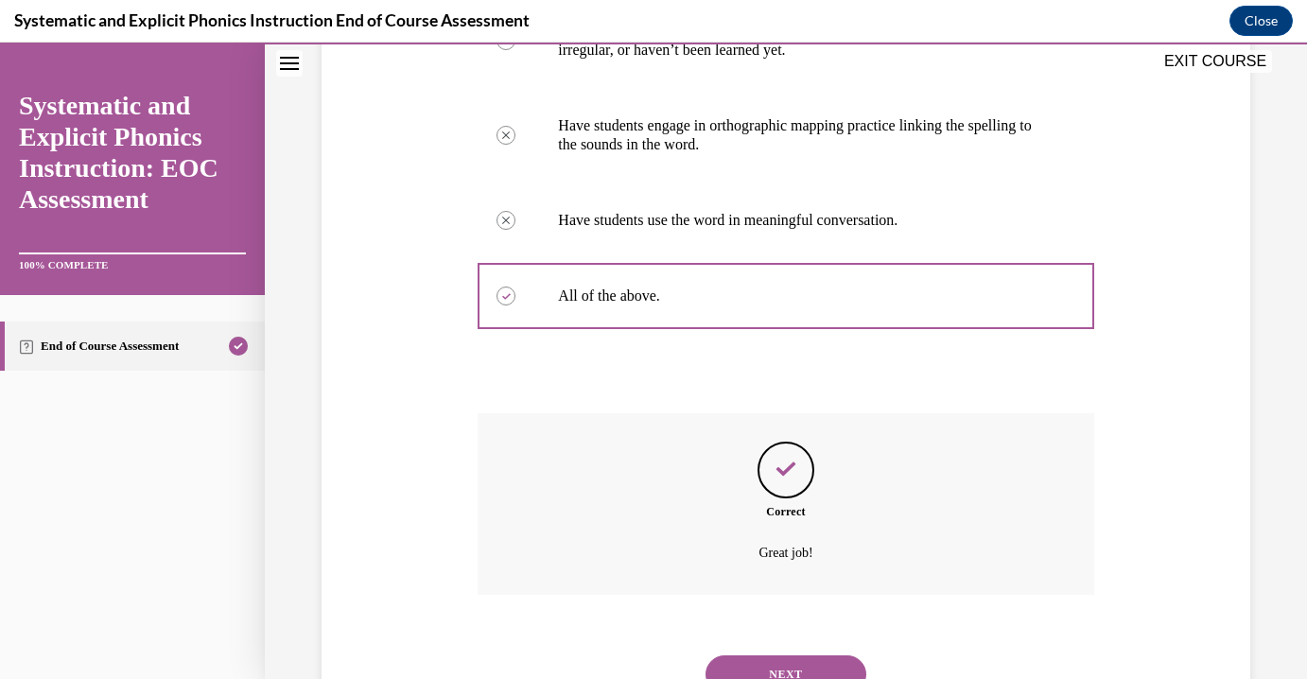
scroll to position [552, 0]
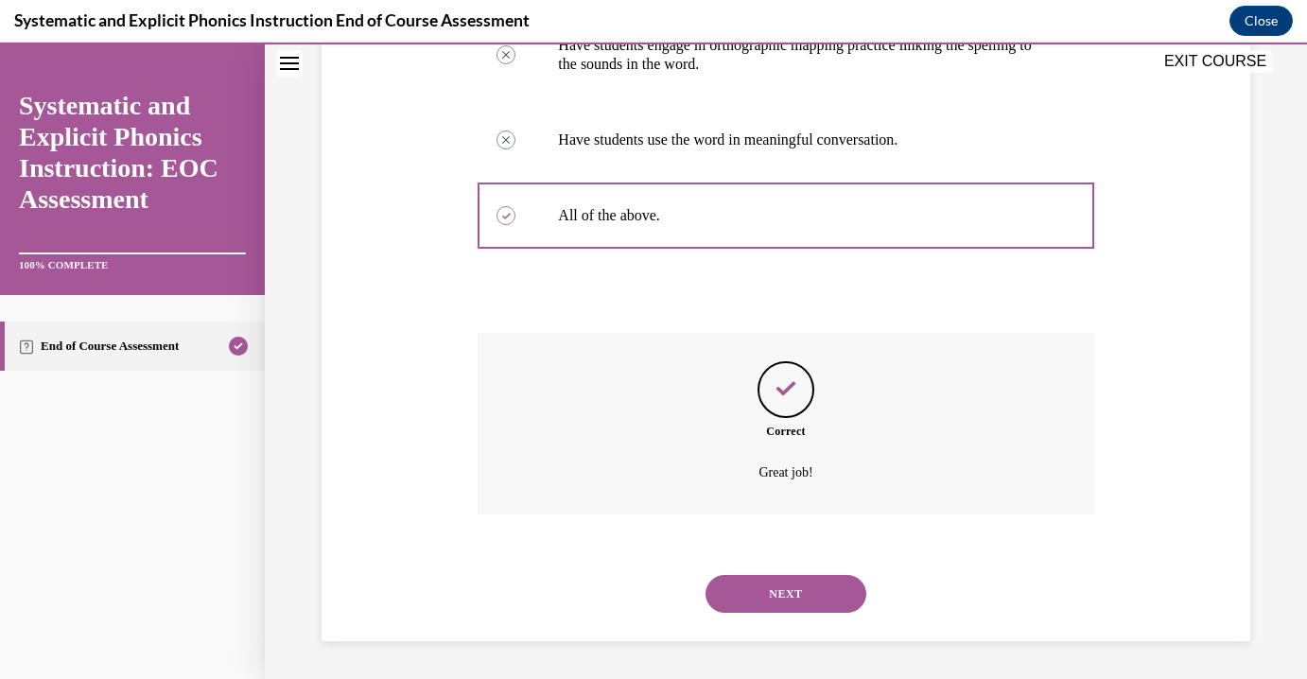
click at [800, 596] on button "NEXT" at bounding box center [786, 594] width 161 height 38
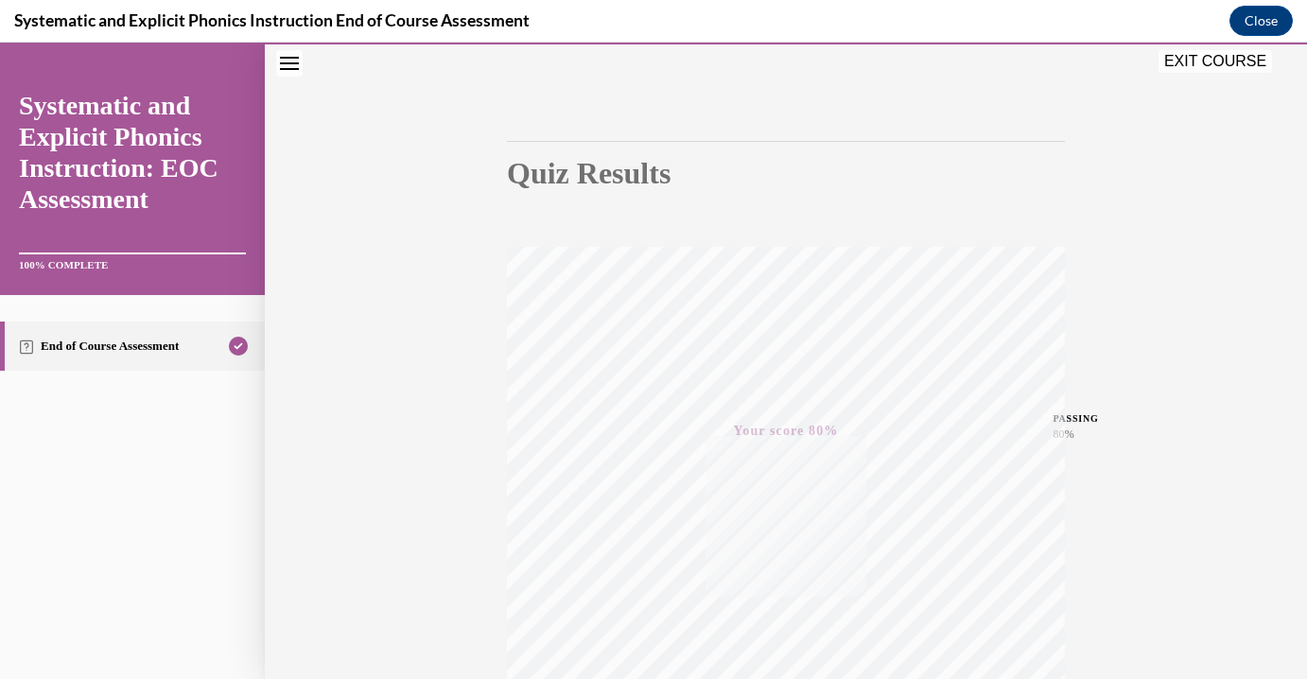
scroll to position [127, 0]
click at [903, 59] on button "EXIT COURSE" at bounding box center [1216, 61] width 114 height 23
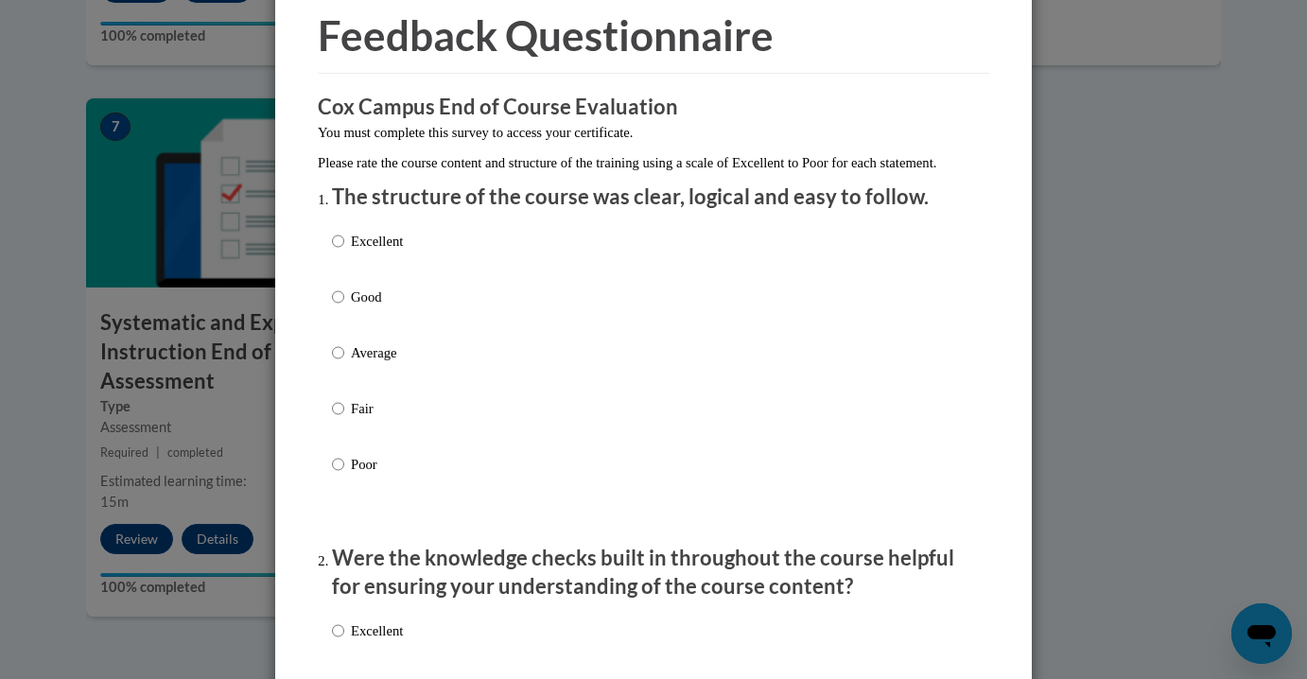
scroll to position [90, 0]
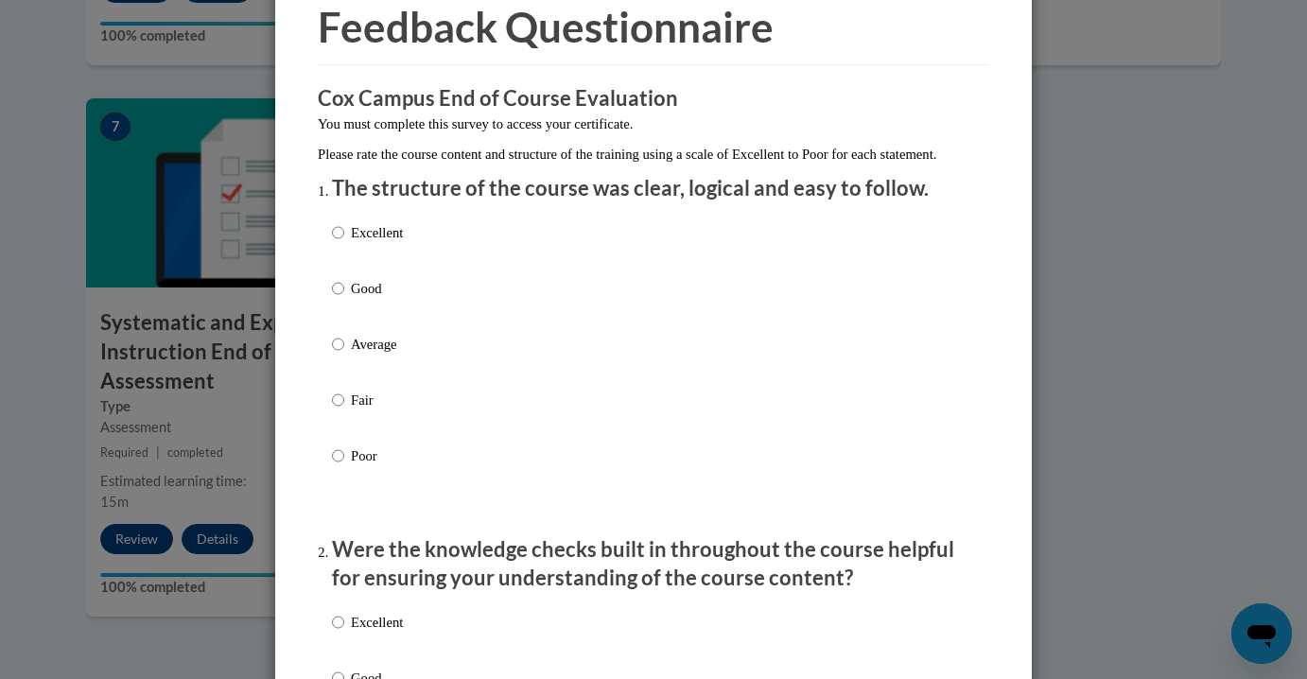
click at [372, 355] on p "Average" at bounding box center [377, 344] width 52 height 21
click at [344, 355] on input "Average" at bounding box center [338, 344] width 12 height 21
radio input "true"
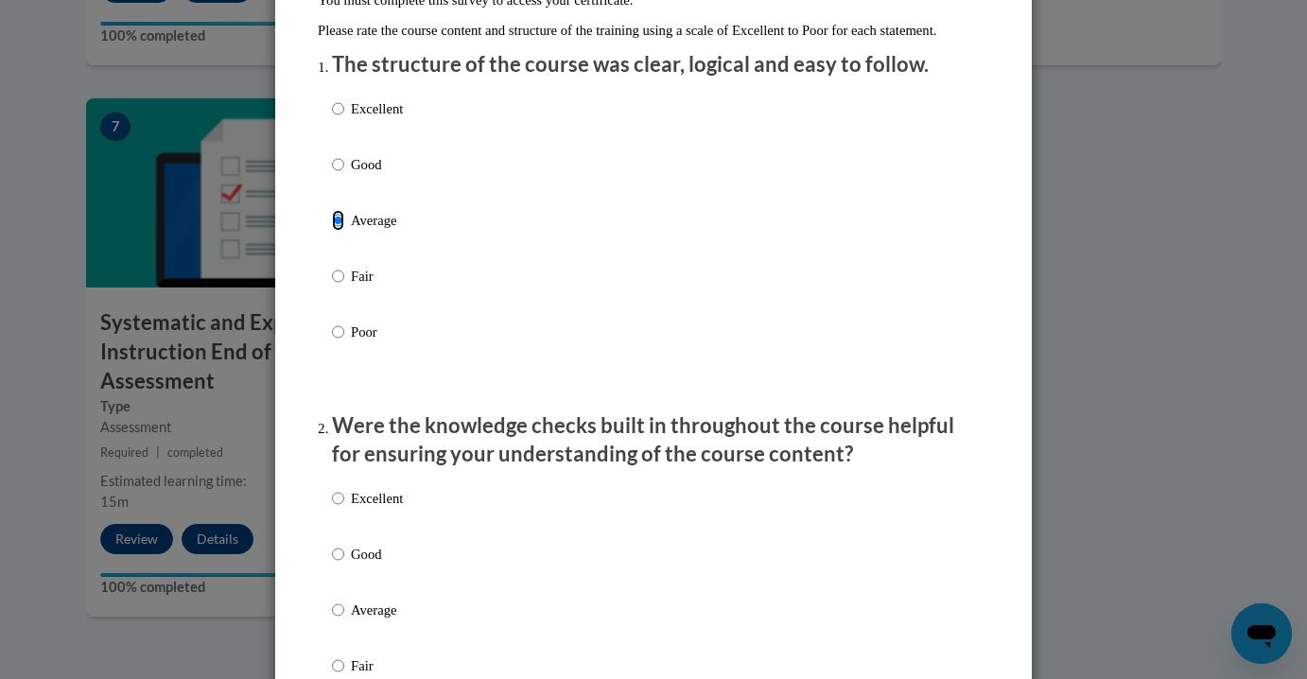
scroll to position [272, 0]
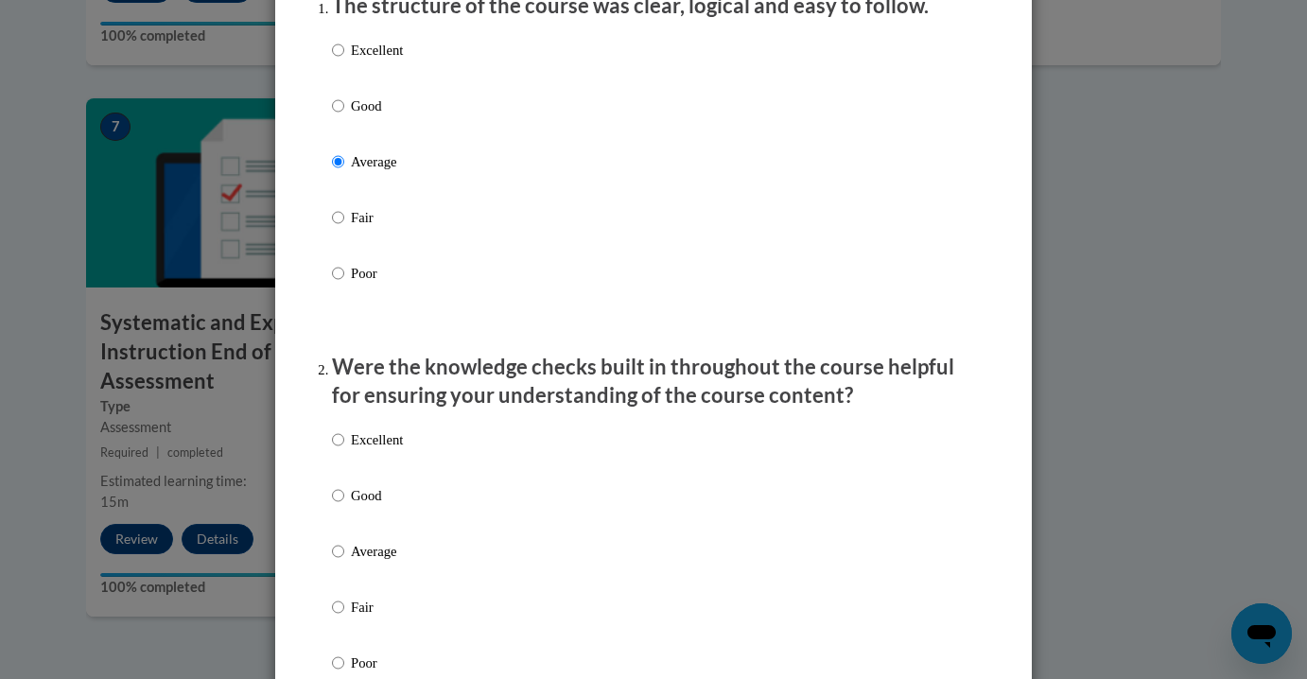
click at [368, 527] on label "Good" at bounding box center [367, 510] width 71 height 51
click at [344, 506] on input "Good" at bounding box center [338, 495] width 12 height 21
radio input "true"
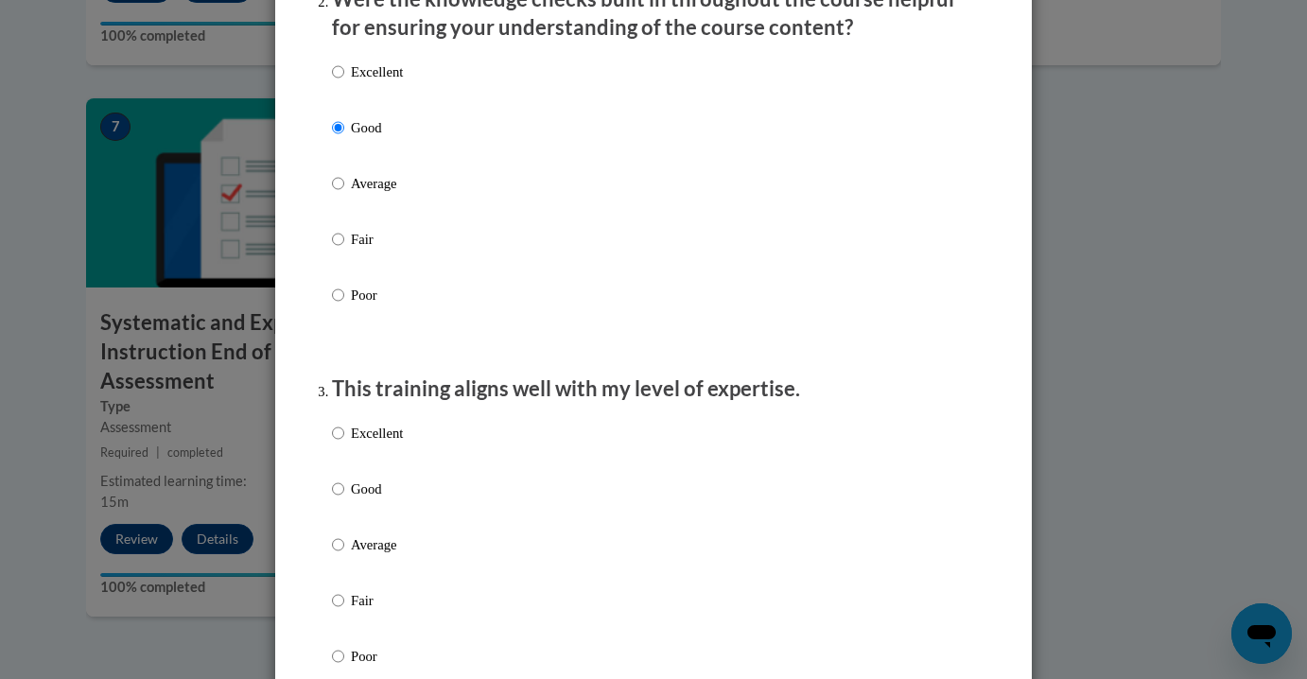
click at [360, 523] on label "Good" at bounding box center [367, 504] width 71 height 51
click at [344, 499] on input "Good" at bounding box center [338, 489] width 12 height 21
radio input "true"
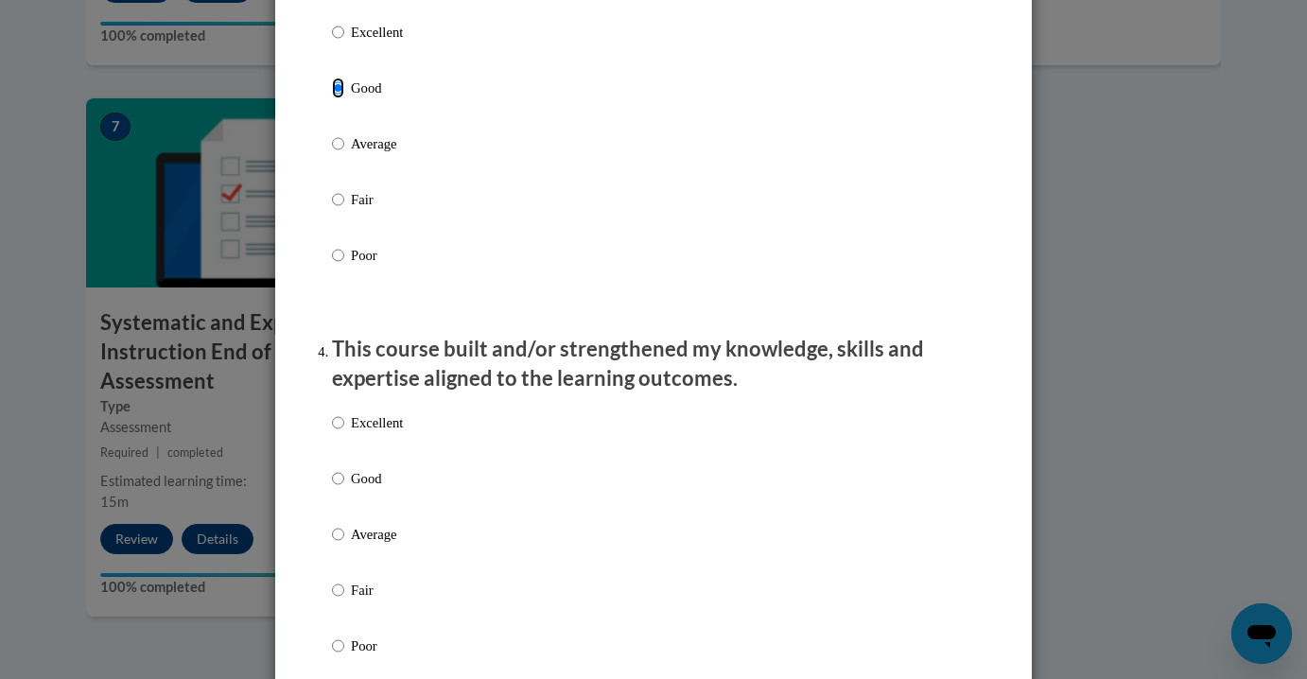
scroll to position [1075, 0]
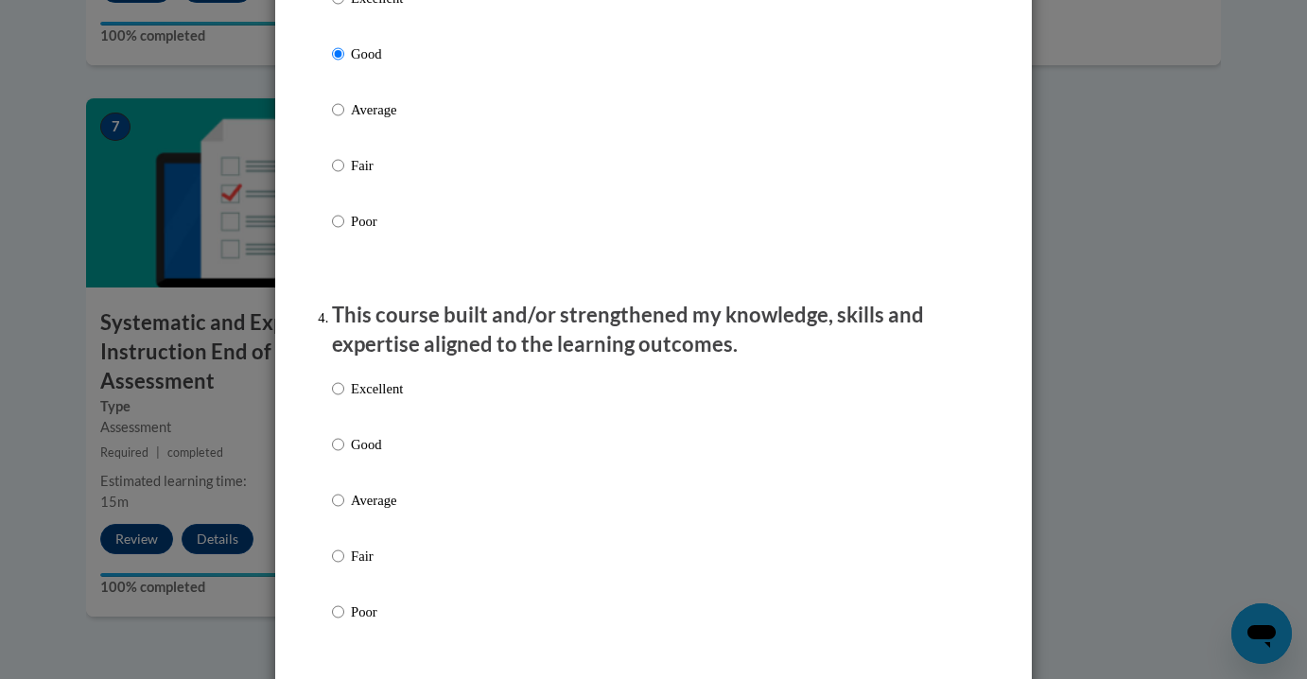
click at [344, 471] on label "Good" at bounding box center [367, 459] width 71 height 51
click at [344, 455] on input "Good" at bounding box center [338, 444] width 12 height 21
radio input "true"
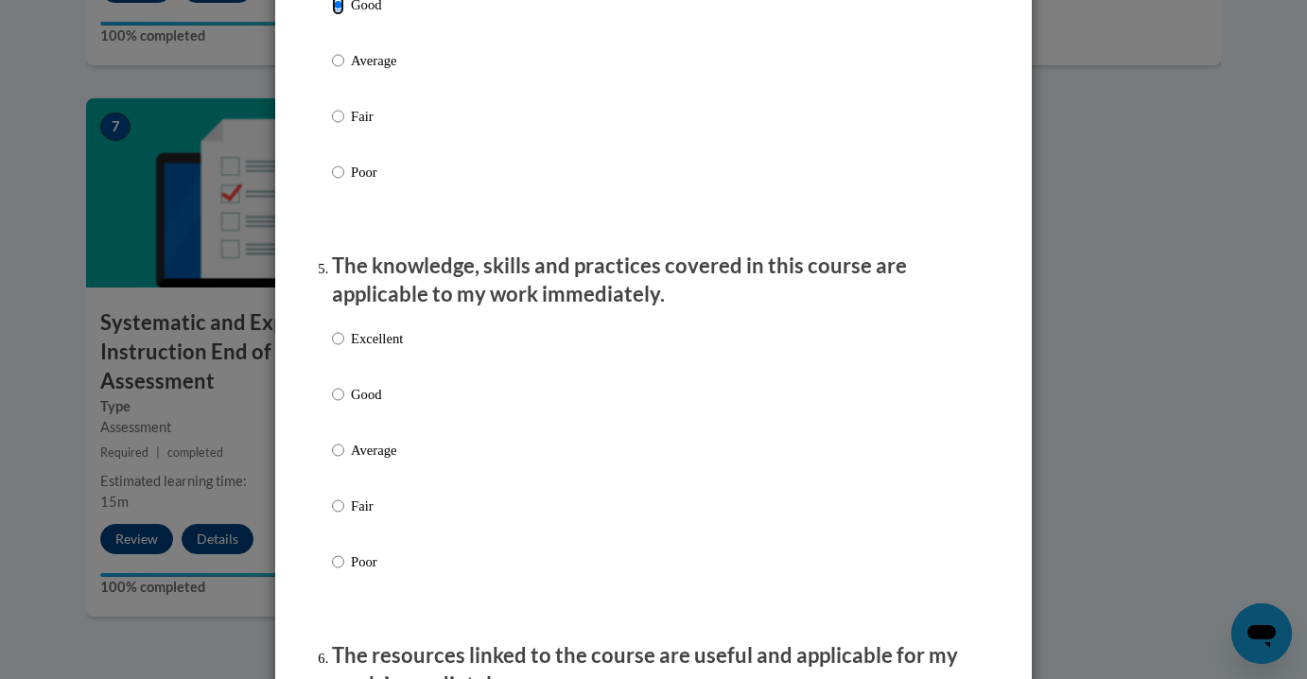
scroll to position [1539, 0]
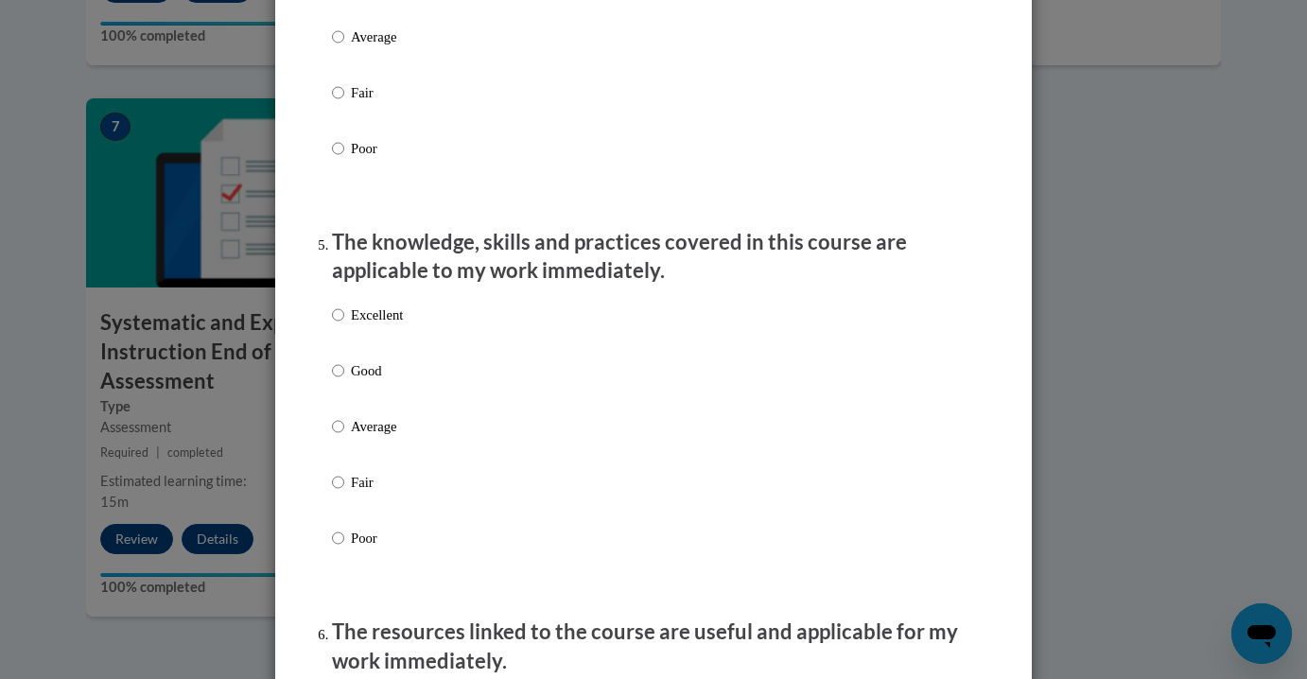
click at [333, 403] on label "Good" at bounding box center [367, 385] width 71 height 51
click at [333, 381] on input "Good" at bounding box center [338, 370] width 12 height 21
radio input "true"
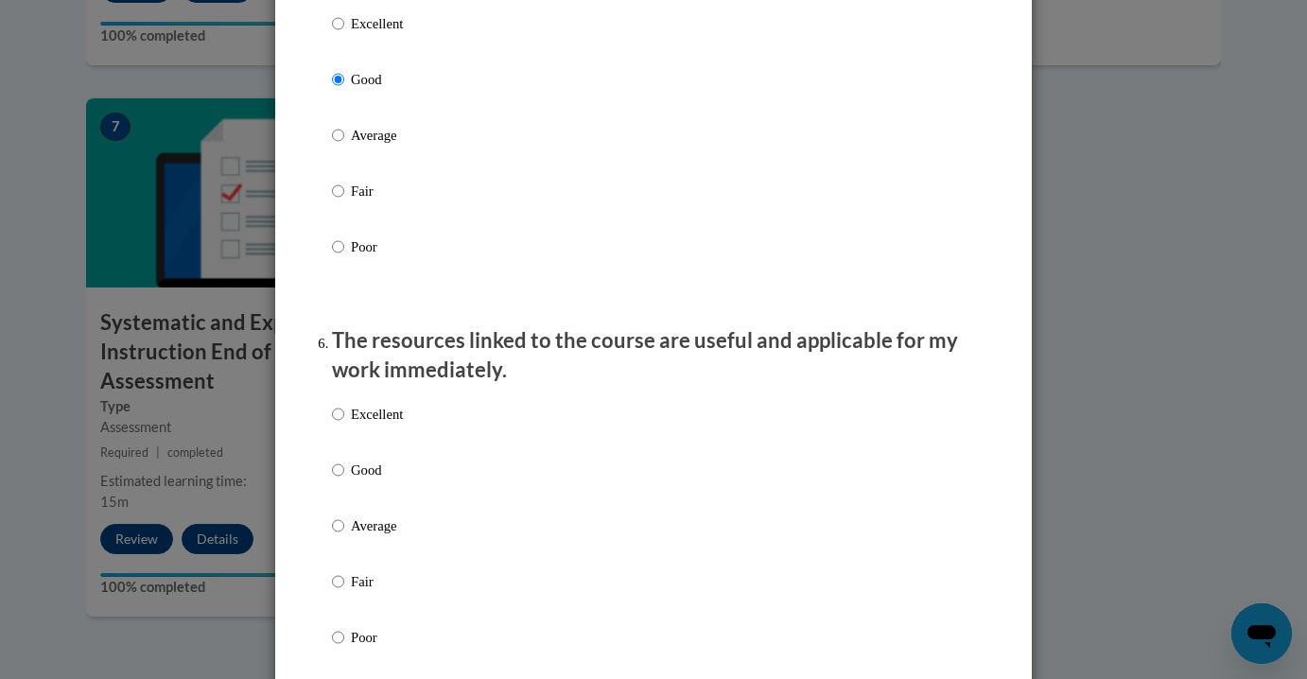
click at [367, 480] on p "Good" at bounding box center [377, 470] width 52 height 21
click at [344, 480] on input "Good" at bounding box center [338, 470] width 12 height 21
radio input "true"
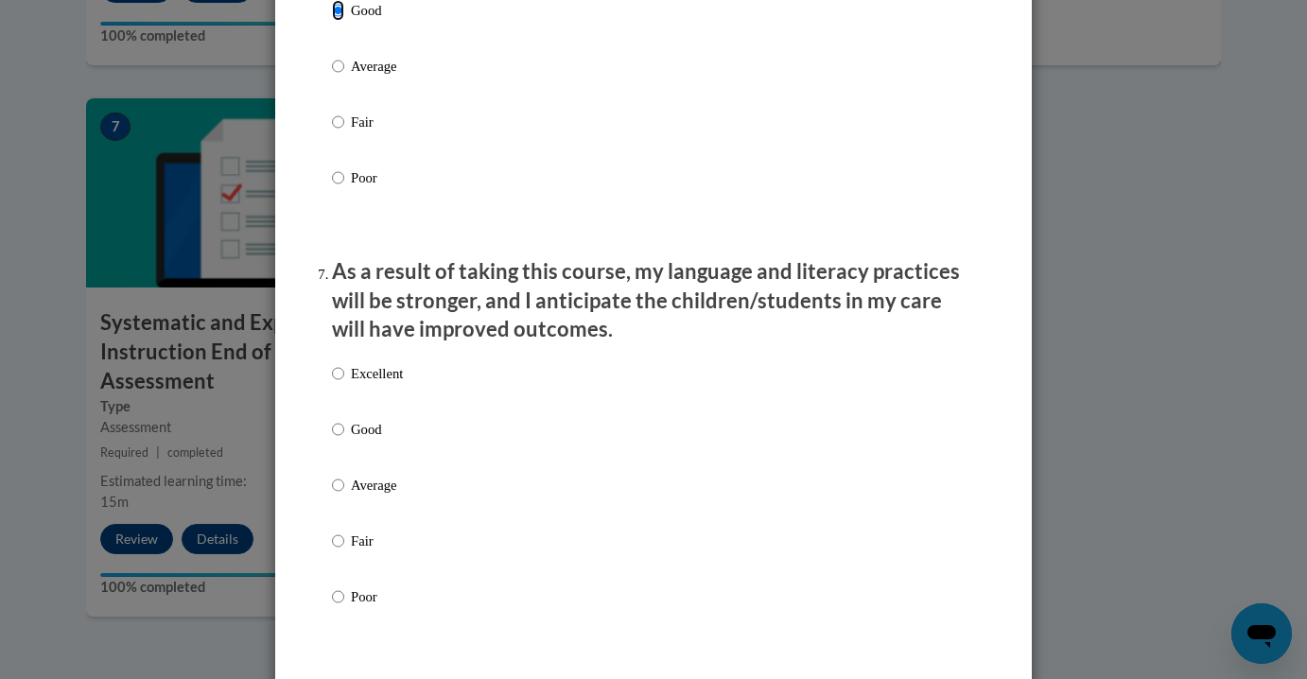
scroll to position [2250, 0]
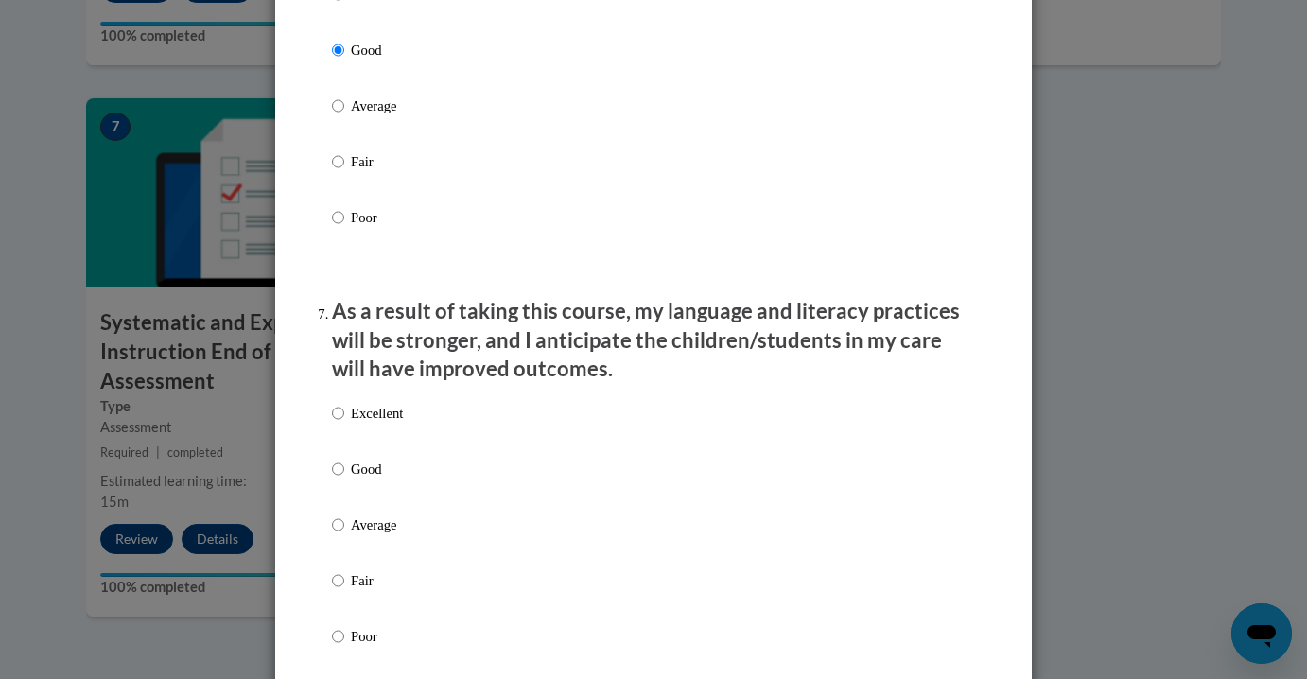
click at [380, 475] on div "Excellent Good Average Fair Poor" at bounding box center [367, 539] width 71 height 293
click at [382, 498] on label "Good" at bounding box center [367, 484] width 71 height 51
click at [344, 480] on input "Good" at bounding box center [338, 469] width 12 height 21
radio input "true"
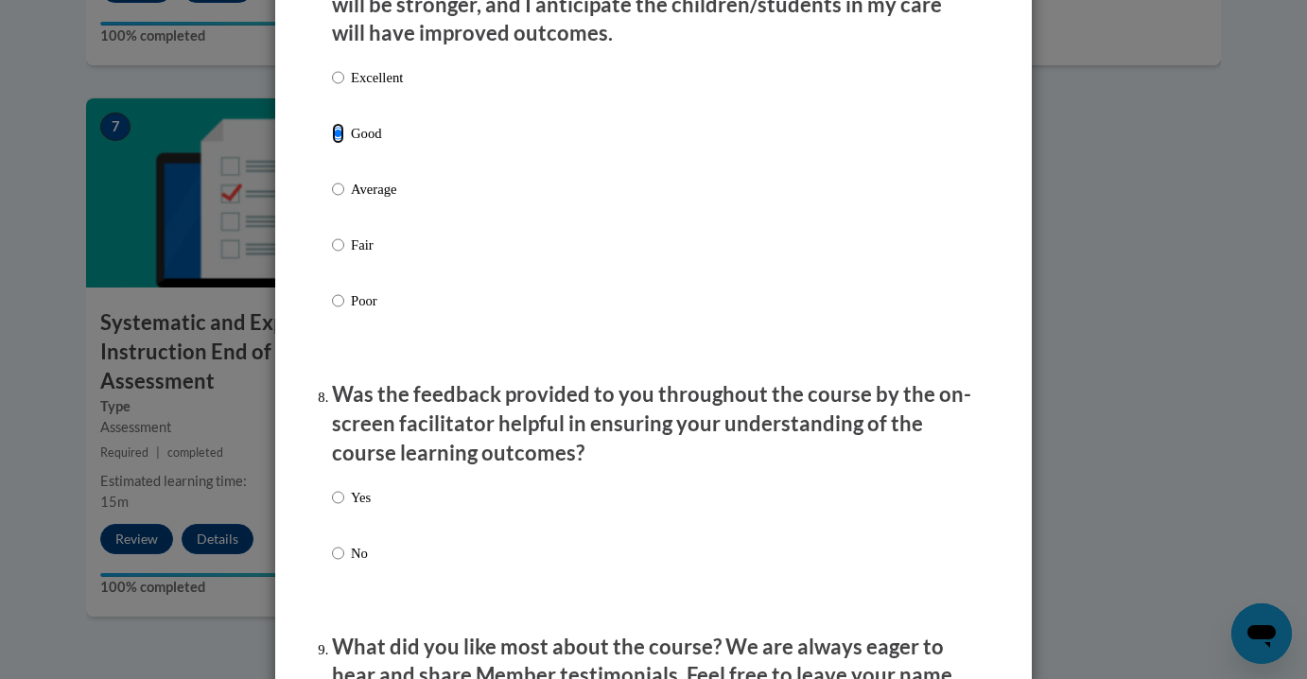
scroll to position [2730, 0]
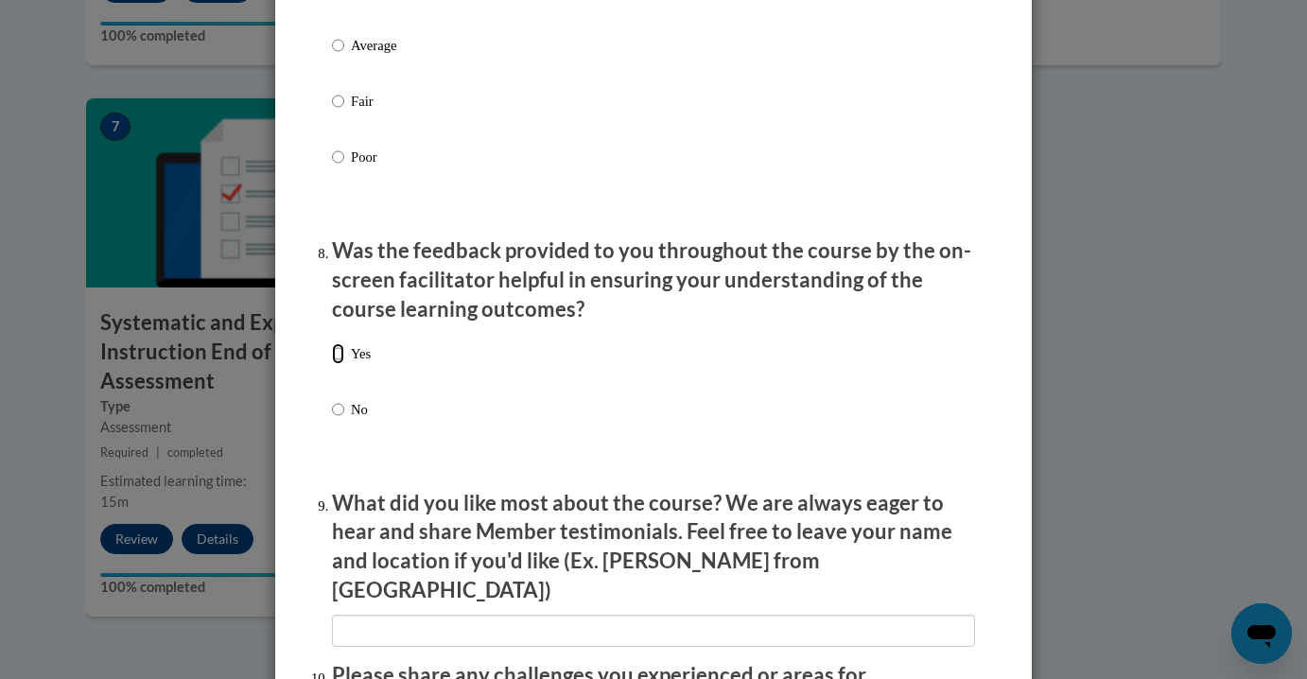
click at [340, 364] on input "Yes" at bounding box center [338, 353] width 12 height 21
radio input "true"
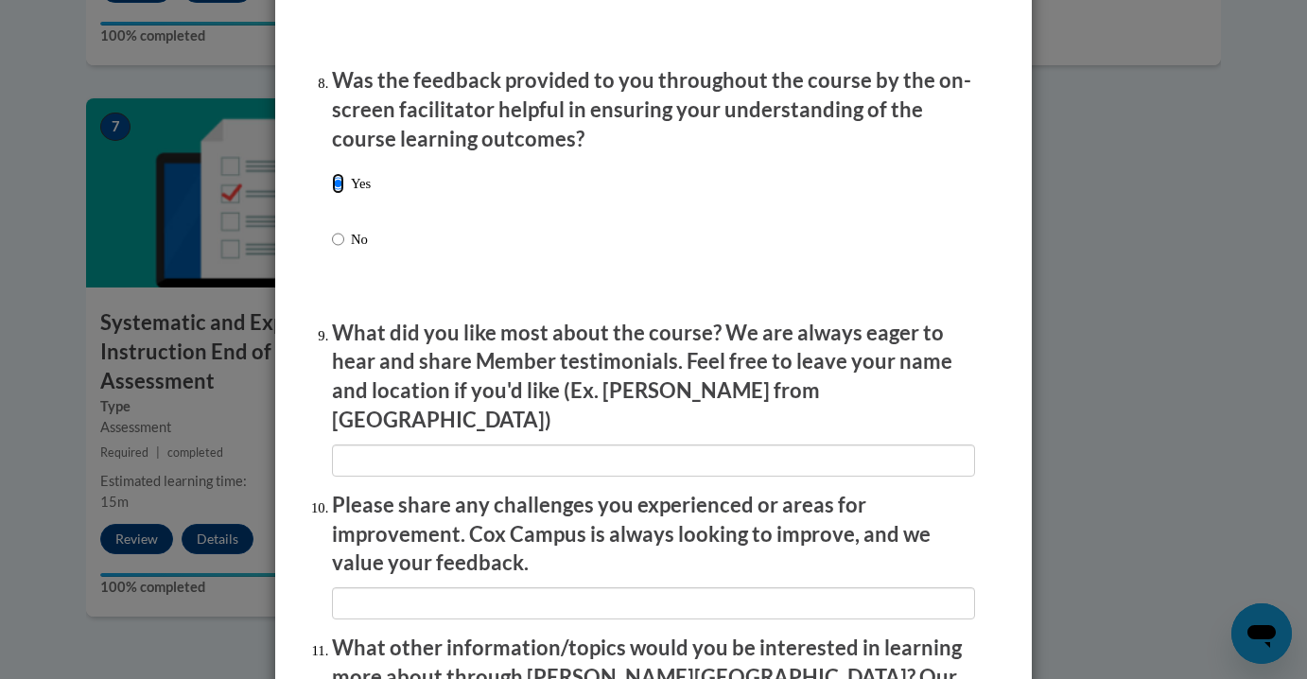
scroll to position [2901, 0]
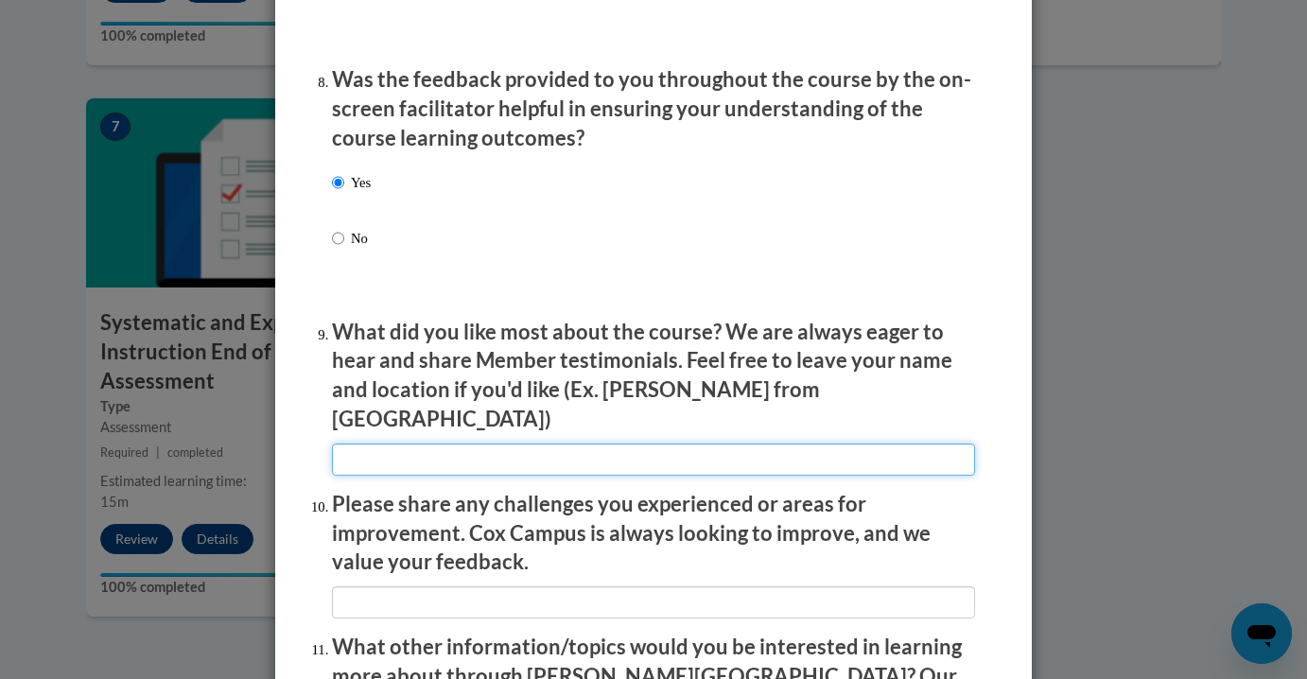
click at [372, 444] on input "textbox" at bounding box center [653, 460] width 643 height 32
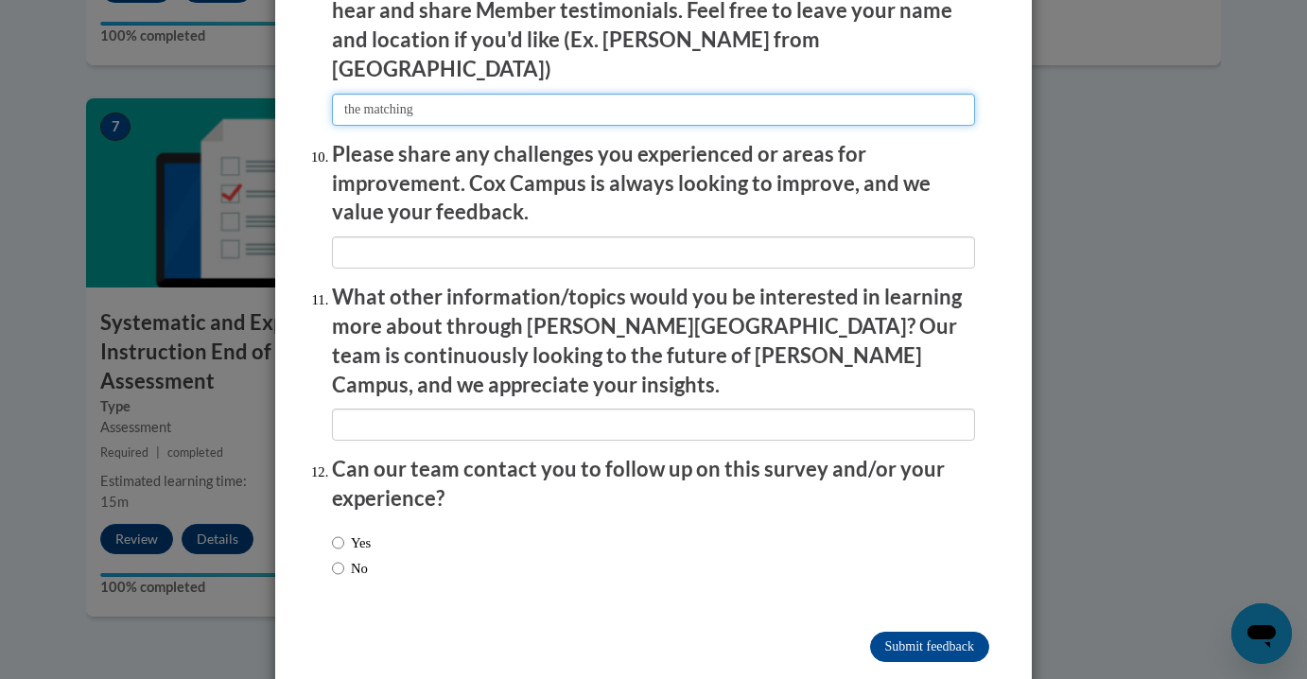
scroll to position [3256, 0]
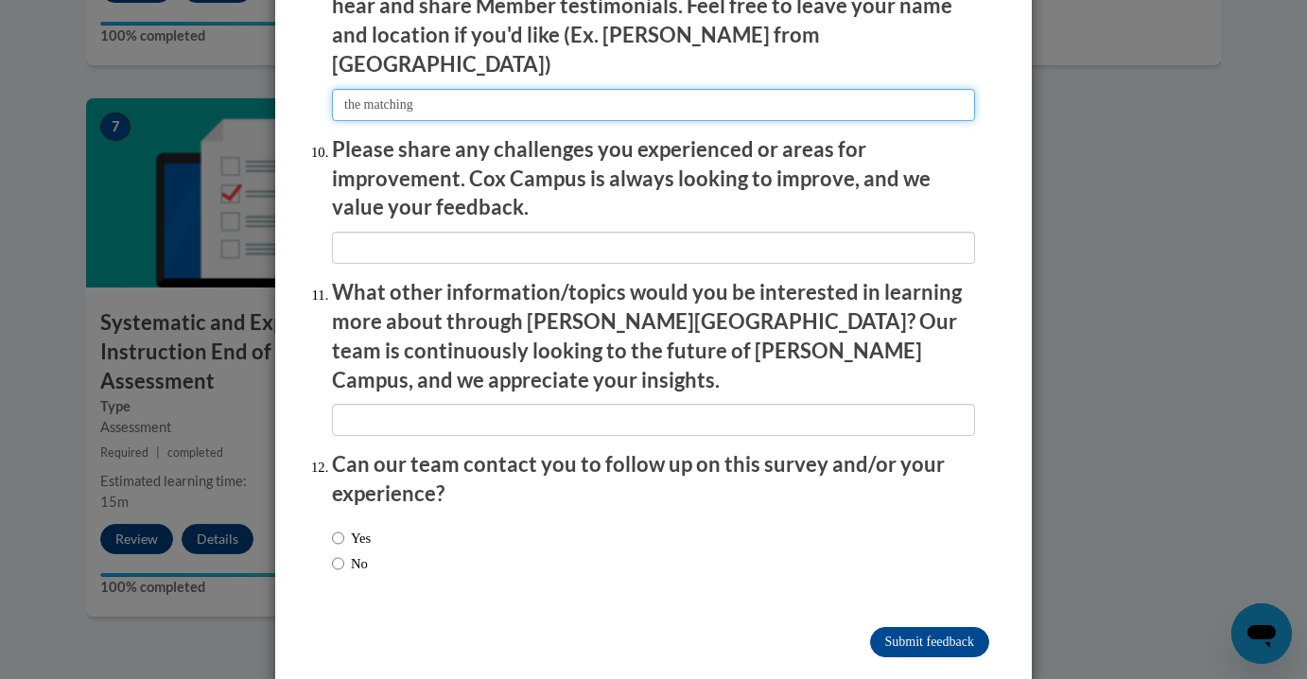
type input "the matching"
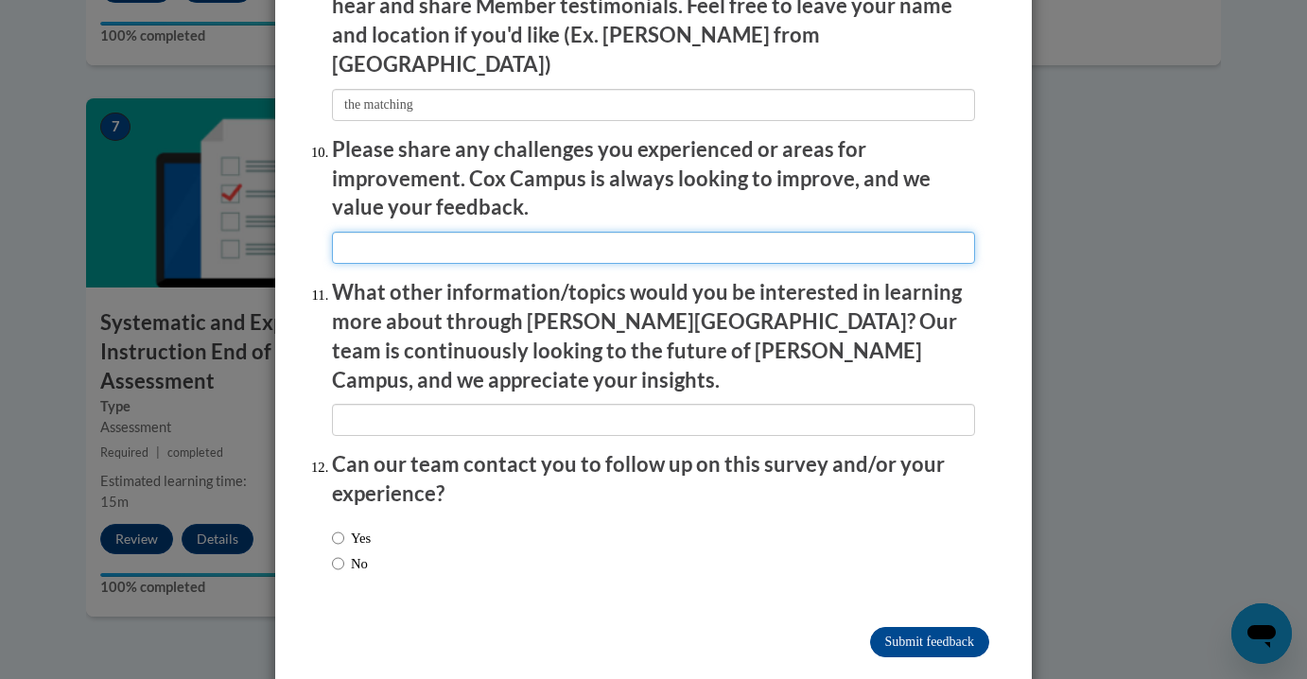
click at [394, 239] on input "textbox" at bounding box center [653, 248] width 643 height 32
type input "n/a"
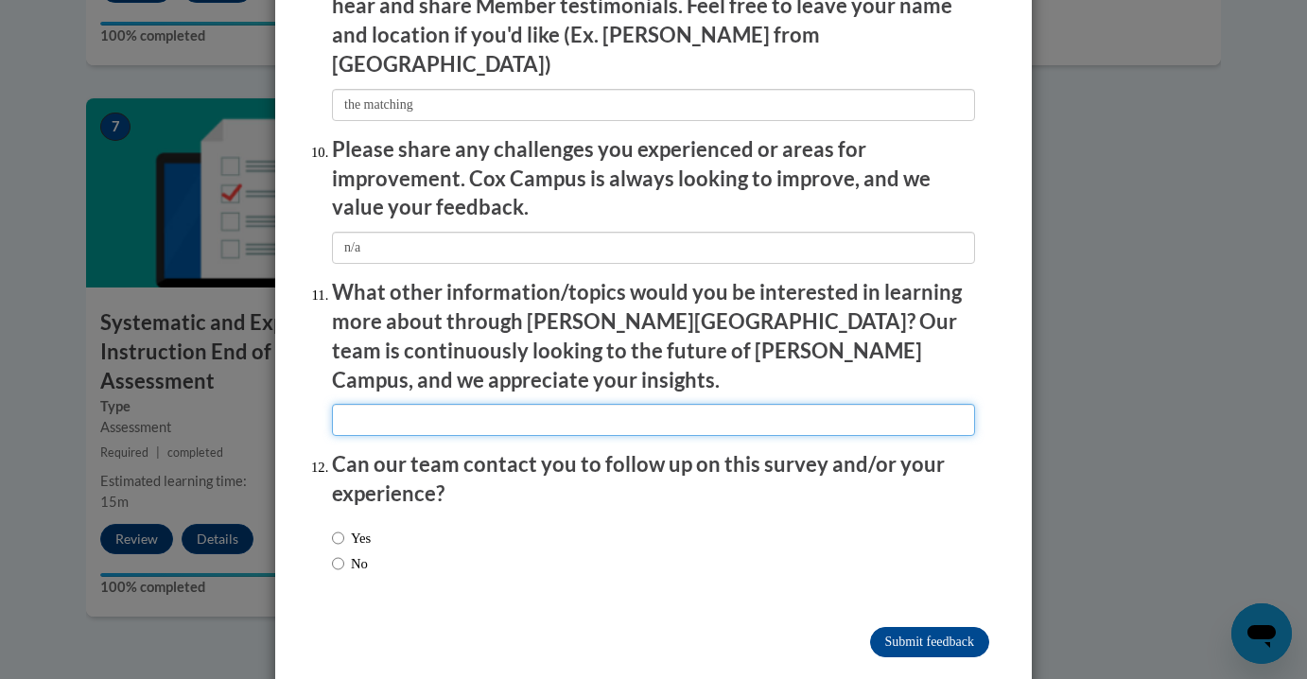
click at [431, 404] on input "textbox" at bounding box center [653, 420] width 643 height 32
type input "n/a"
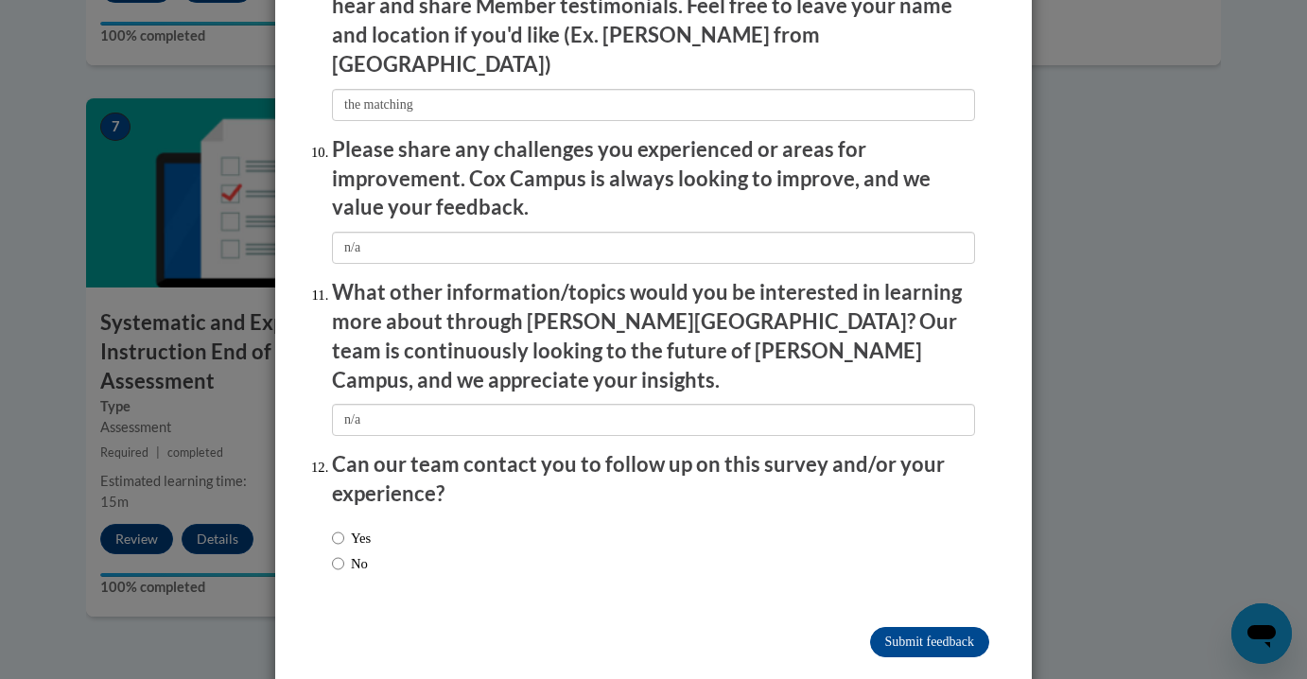
click at [357, 518] on div "Yes No" at bounding box center [351, 550] width 39 height 65
click at [357, 553] on label "No" at bounding box center [350, 563] width 36 height 21
click at [344, 553] on input "No" at bounding box center [338, 563] width 12 height 21
radio input "true"
click at [882, 627] on input "Submit feedback" at bounding box center [929, 642] width 119 height 30
